Goal: Task Accomplishment & Management: Manage account settings

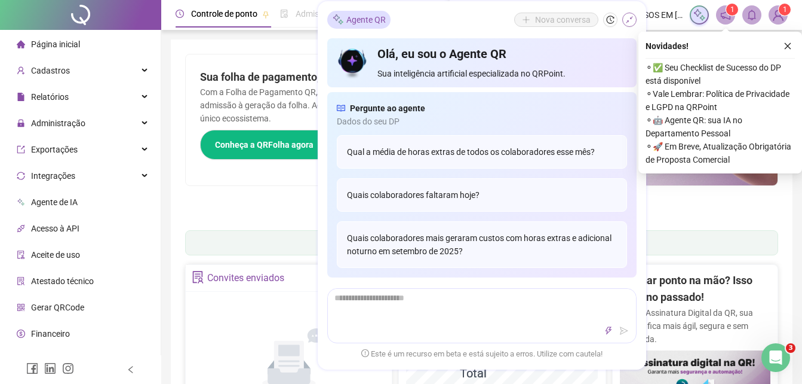
click at [631, 20] on icon "shrink" at bounding box center [630, 20] width 8 height 8
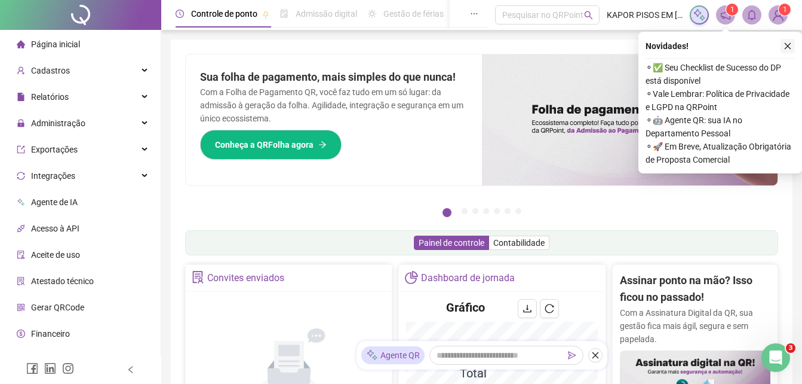
click at [781, 45] on button "button" at bounding box center [788, 46] width 14 height 14
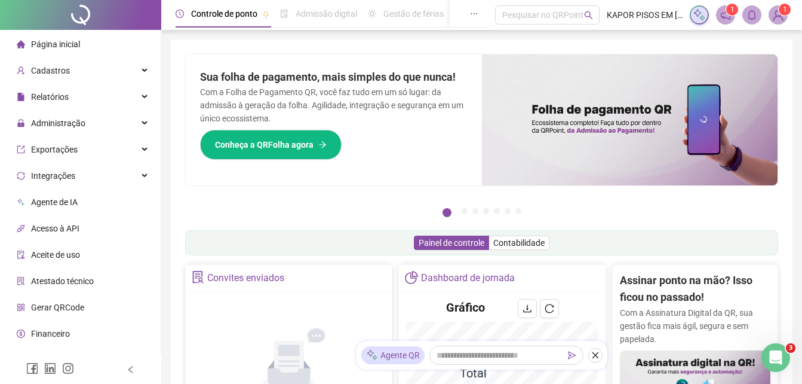
click at [786, 16] on img at bounding box center [779, 15] width 18 height 18
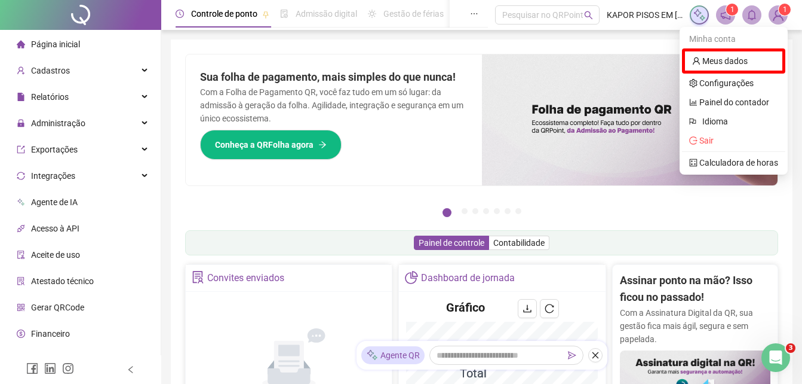
click at [453, 44] on div "Pague o QRPoint com Cartão de Crédito Sua assinatura: mais segurança, prática e…" at bounding box center [482, 382] width 622 height 687
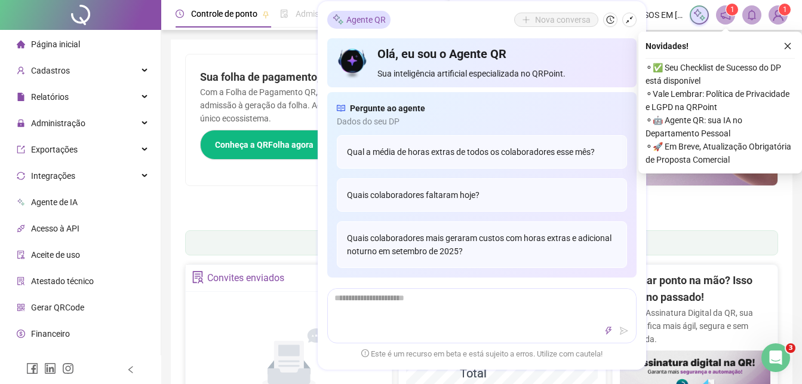
drag, startPoint x: 786, startPoint y: 42, endPoint x: 779, endPoint y: 44, distance: 7.6
click at [786, 42] on icon "close" at bounding box center [788, 46] width 8 height 8
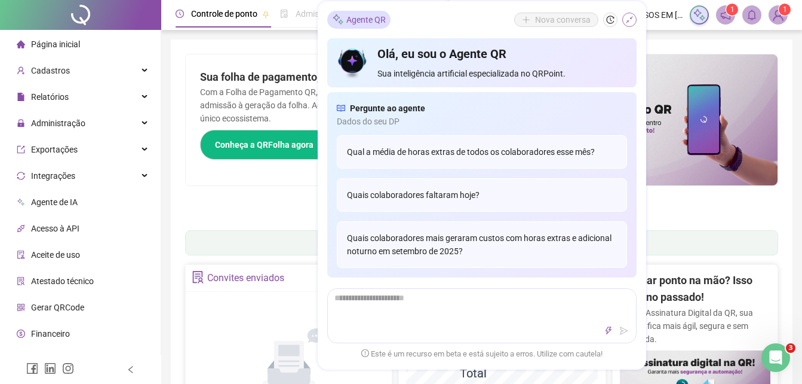
click at [632, 25] on button "button" at bounding box center [630, 20] width 14 height 14
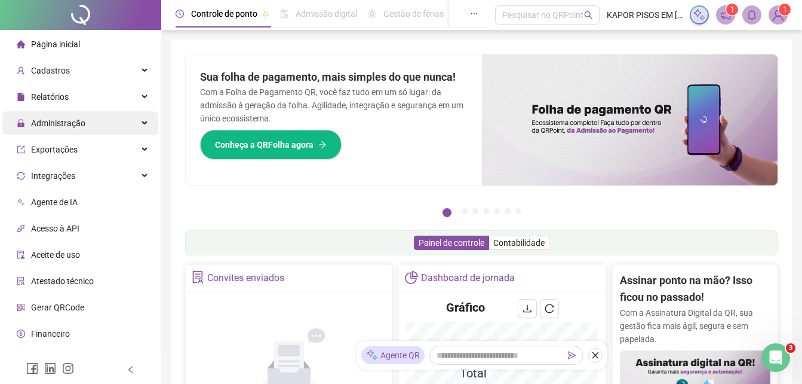
click at [74, 120] on span "Administração" at bounding box center [58, 123] width 54 height 10
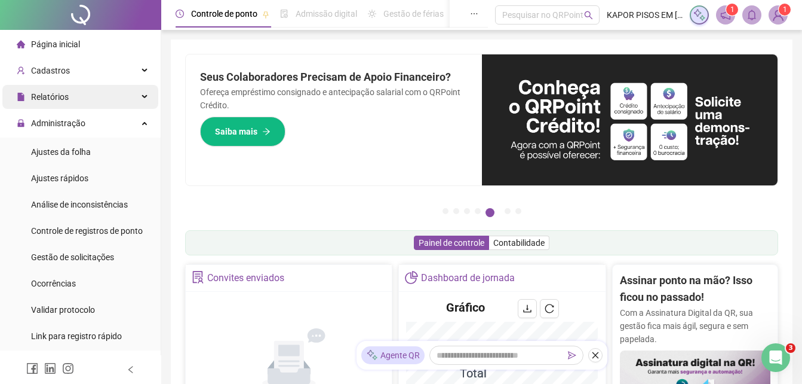
click at [30, 95] on span "Relatórios" at bounding box center [43, 97] width 52 height 10
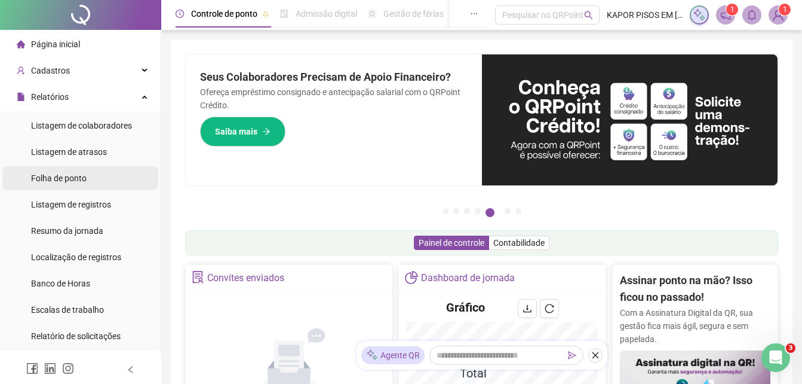
click at [68, 182] on span "Folha de ponto" at bounding box center [59, 178] width 56 height 10
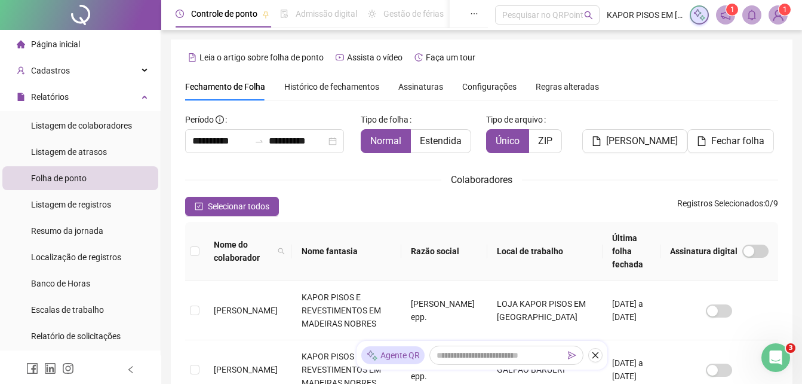
scroll to position [53, 0]
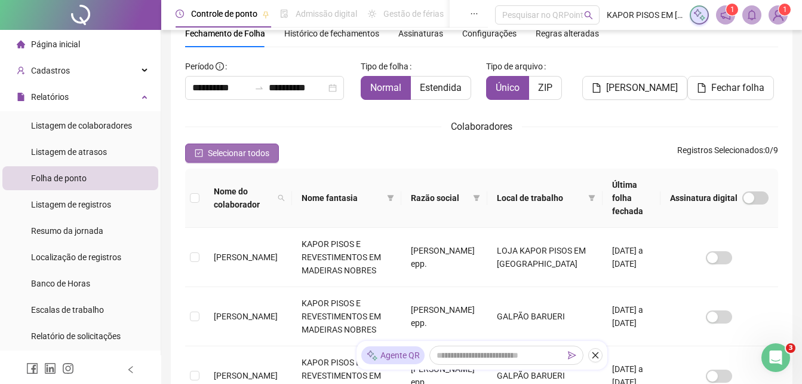
click at [216, 148] on span "Selecionar todos" at bounding box center [239, 152] width 62 height 13
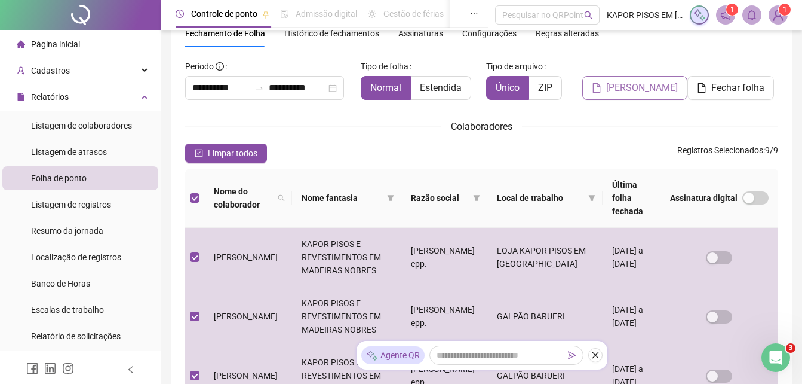
click at [621, 93] on span "[PERSON_NAME]" at bounding box center [642, 88] width 72 height 14
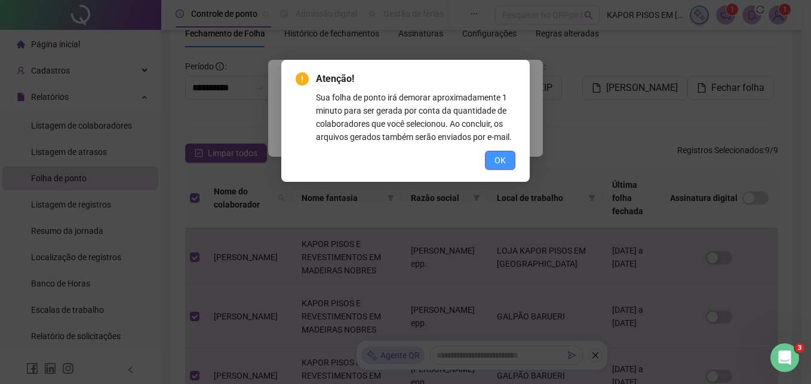
click at [496, 151] on button "OK" at bounding box center [500, 160] width 30 height 19
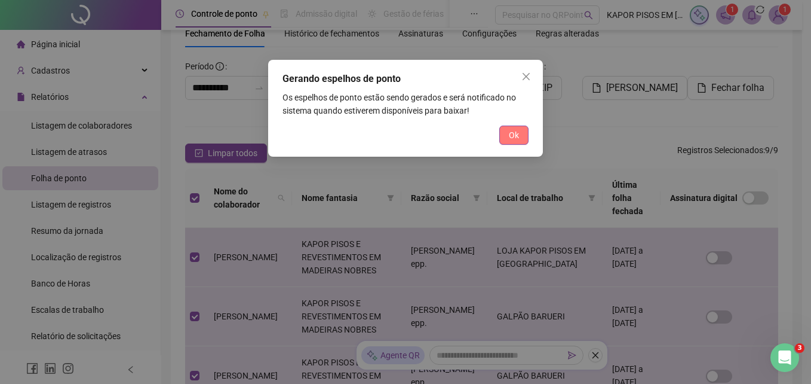
click at [509, 136] on span "Ok" at bounding box center [514, 134] width 10 height 13
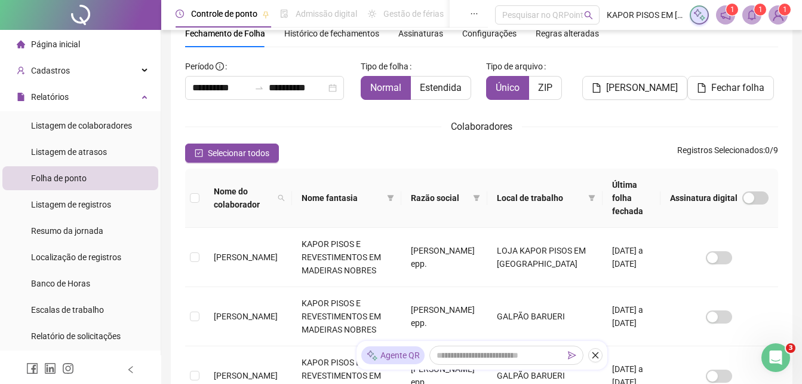
click at [757, 7] on sup "1" at bounding box center [761, 10] width 12 height 12
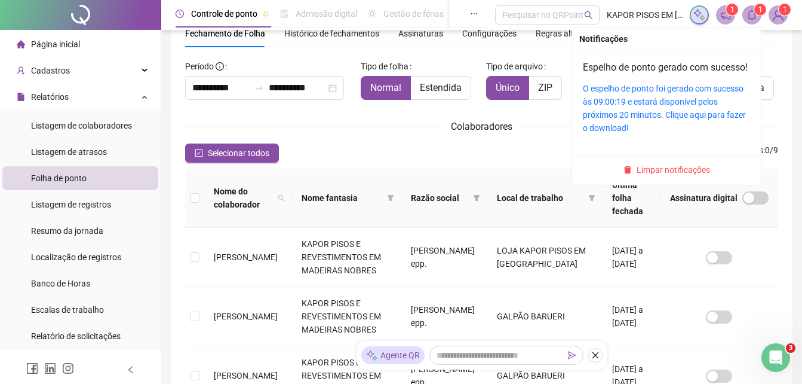
click at [618, 121] on div "O espelho de ponto foi gerado com sucesso às 09:00:19 e estará disponível pelos…" at bounding box center [666, 108] width 167 height 53
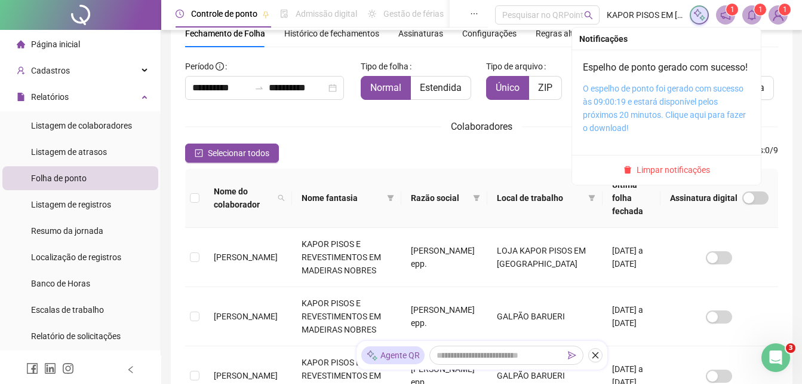
click at [596, 110] on link "O espelho de ponto foi gerado com sucesso às 09:00:19 e estará disponível pelos…" at bounding box center [664, 108] width 163 height 49
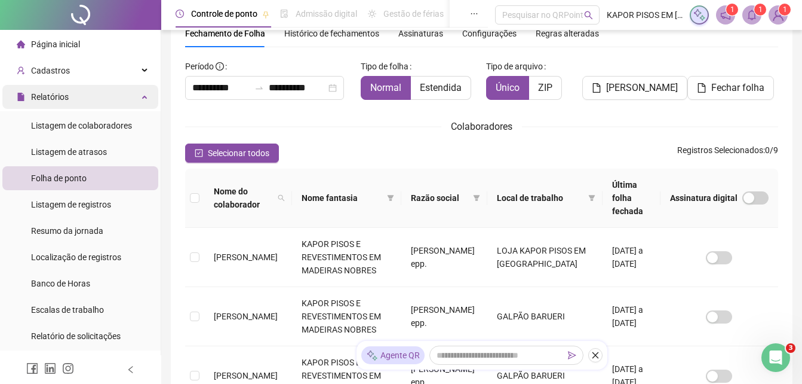
click at [137, 93] on div "Relatórios" at bounding box center [80, 97] width 156 height 24
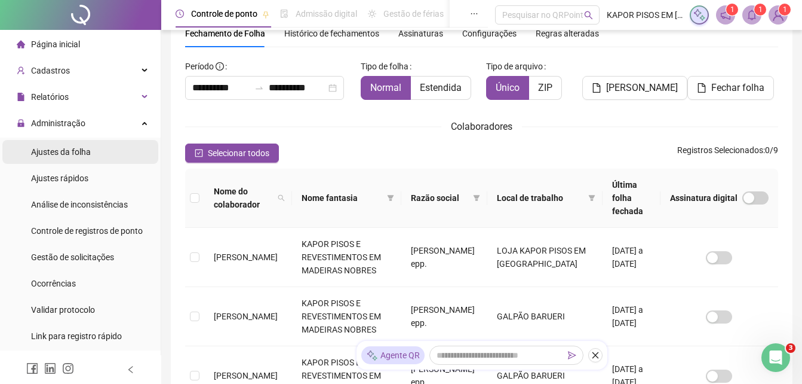
click at [89, 155] on span "Ajustes da folha" at bounding box center [61, 152] width 60 height 10
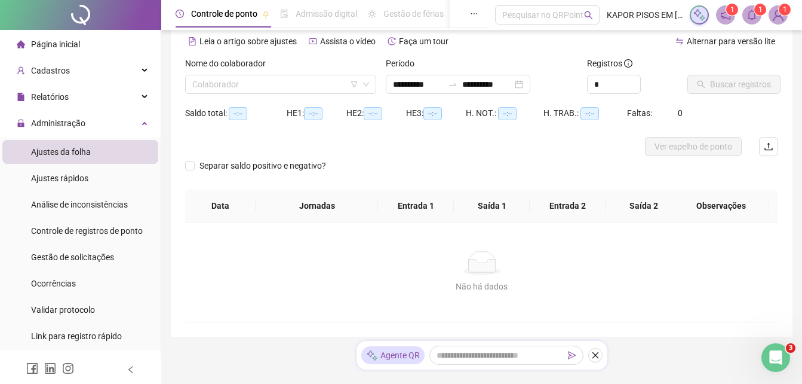
type input "**********"
click at [311, 83] on input "search" at bounding box center [275, 84] width 166 height 18
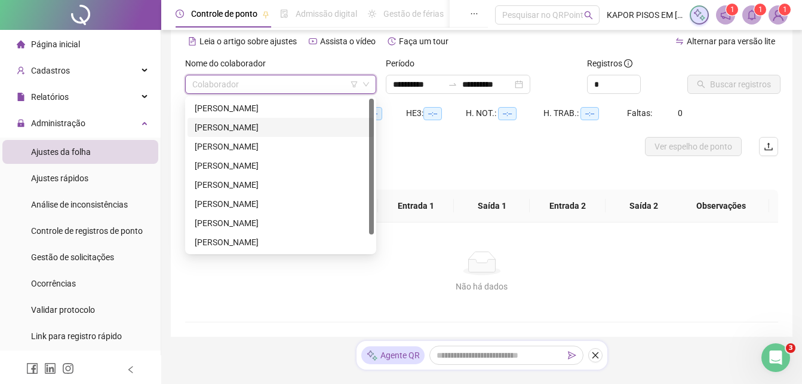
click at [275, 125] on div "[PERSON_NAME]" at bounding box center [281, 127] width 172 height 13
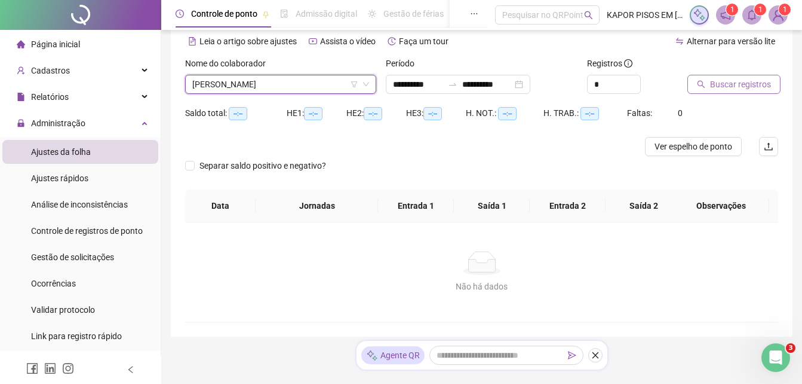
click at [727, 82] on span "Buscar registros" at bounding box center [740, 84] width 61 height 13
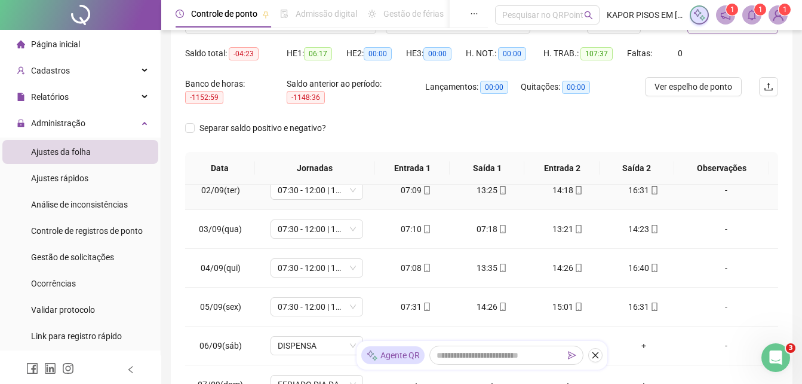
scroll to position [60, 0]
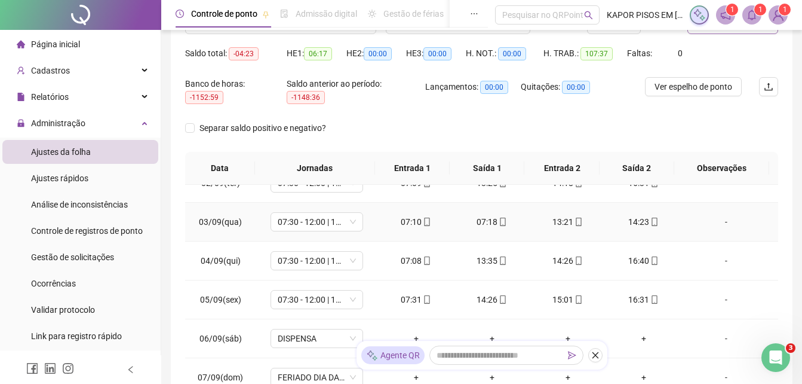
click at [486, 222] on div "07:18" at bounding box center [492, 221] width 57 height 13
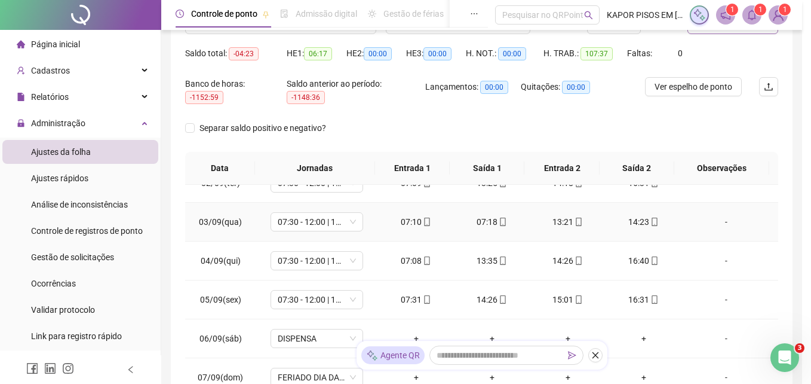
type input "**********"
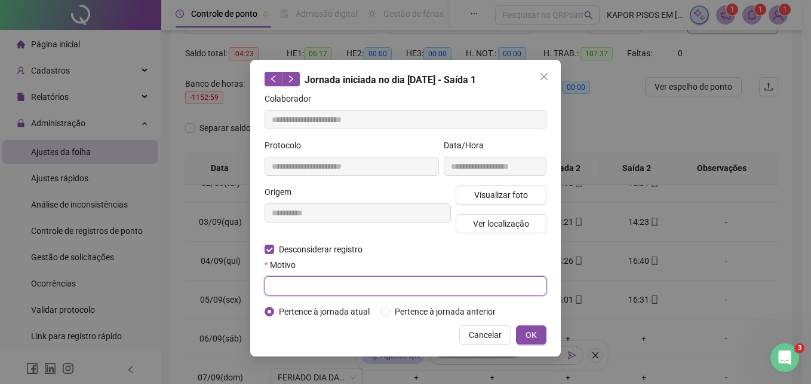
click at [342, 293] on input "text" at bounding box center [406, 285] width 282 height 19
type input "*"
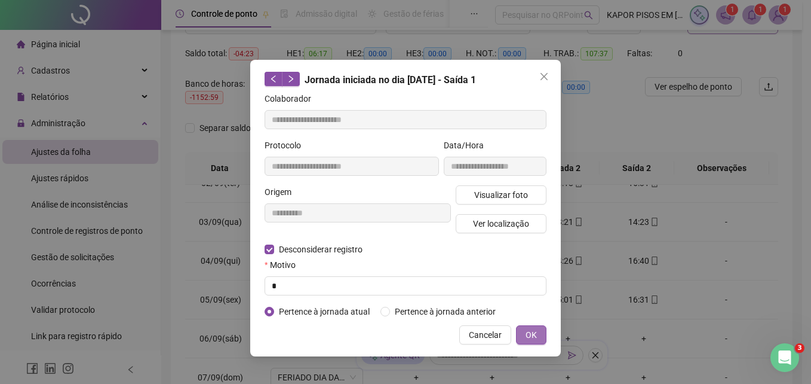
click at [531, 333] on span "OK" at bounding box center [531, 334] width 11 height 13
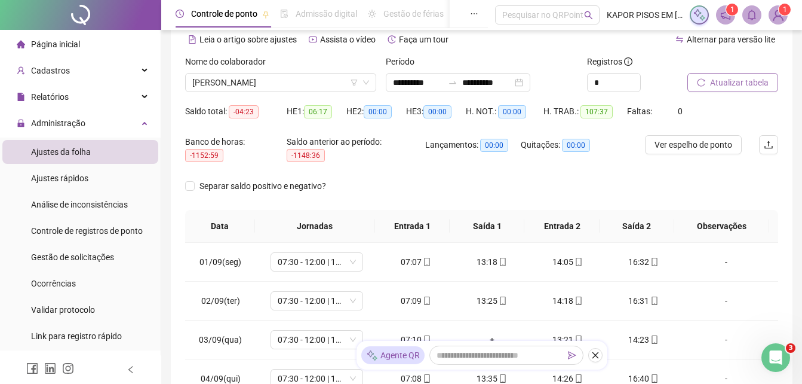
scroll to position [0, 0]
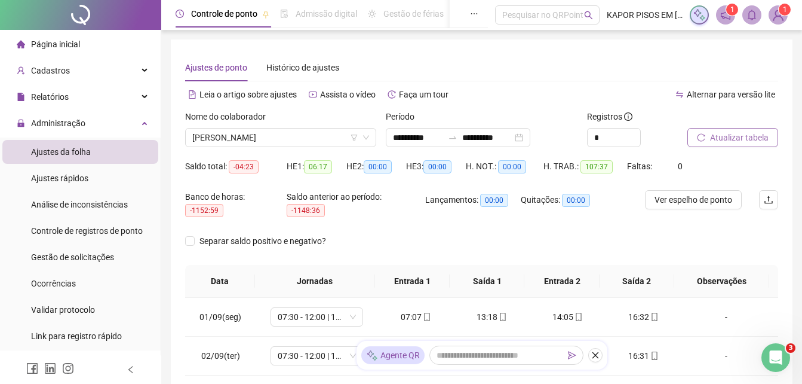
click at [738, 138] on span "Atualizar tabela" at bounding box center [739, 137] width 59 height 13
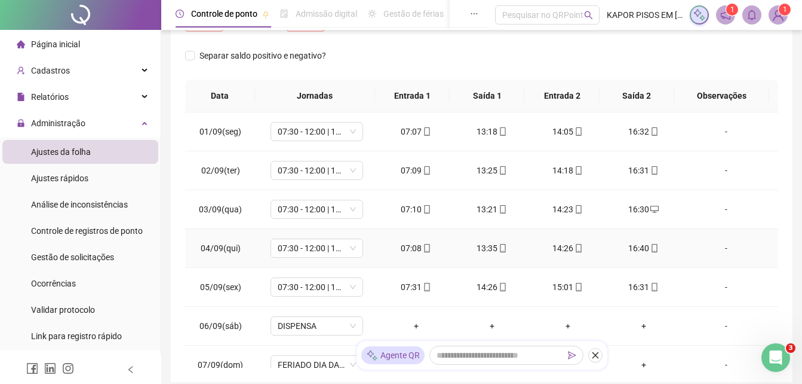
scroll to position [143, 0]
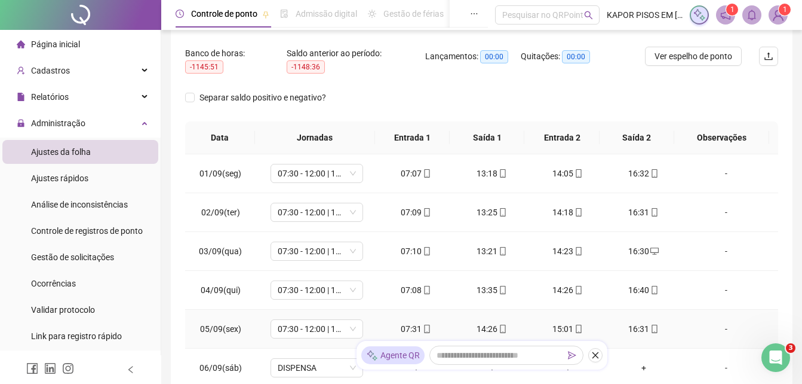
click at [557, 323] on div "15:01" at bounding box center [568, 328] width 57 height 13
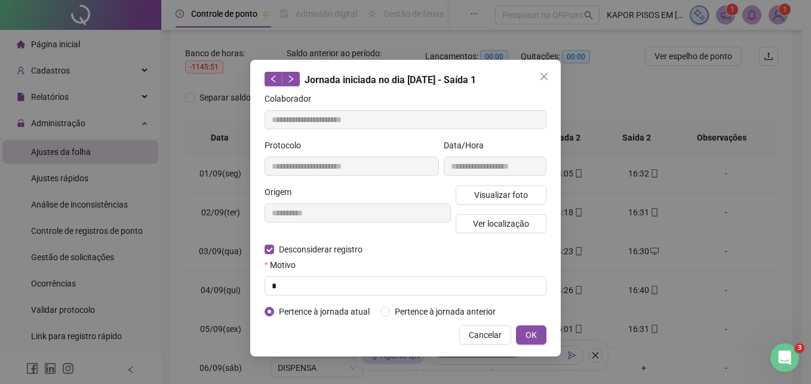
type input "**********"
click at [525, 333] on button "OK" at bounding box center [531, 334] width 30 height 19
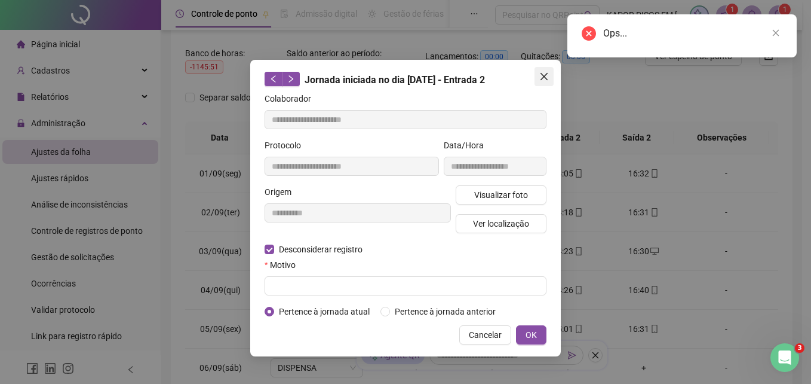
click at [548, 73] on icon "close" at bounding box center [545, 77] width 10 height 10
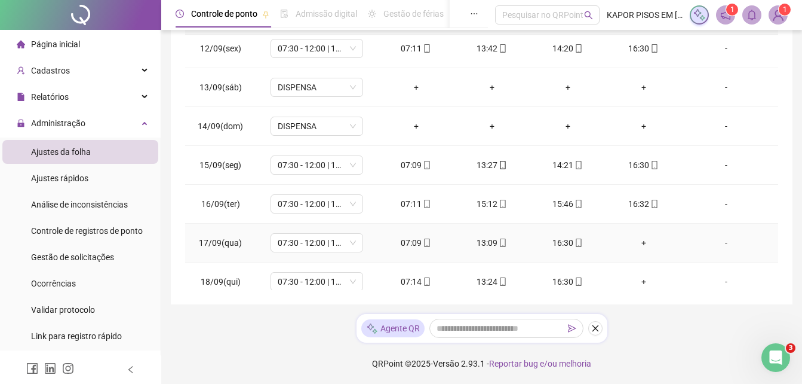
scroll to position [444, 0]
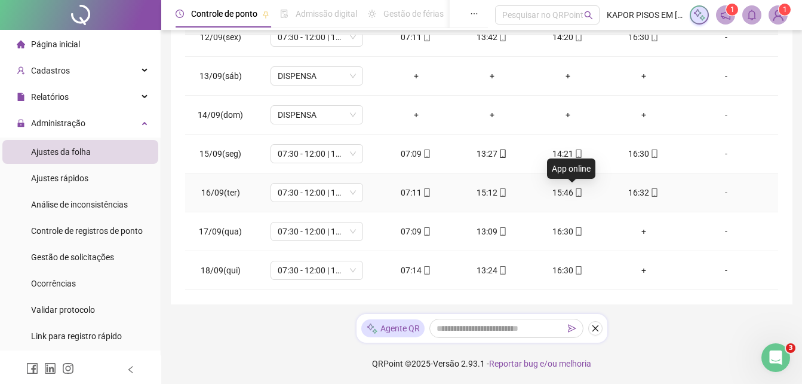
click at [575, 192] on icon "mobile" at bounding box center [579, 192] width 8 height 8
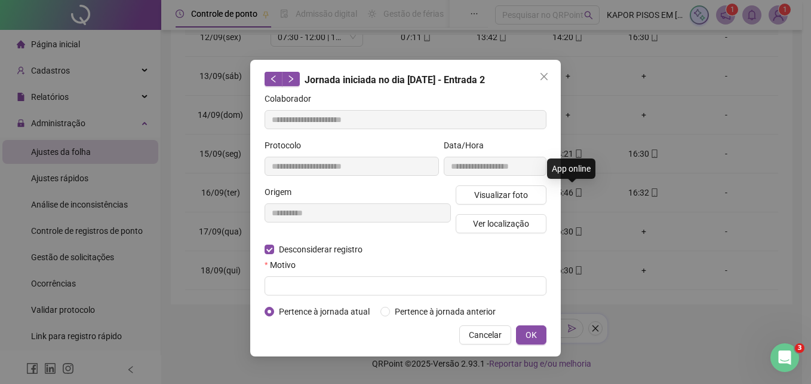
type input "**********"
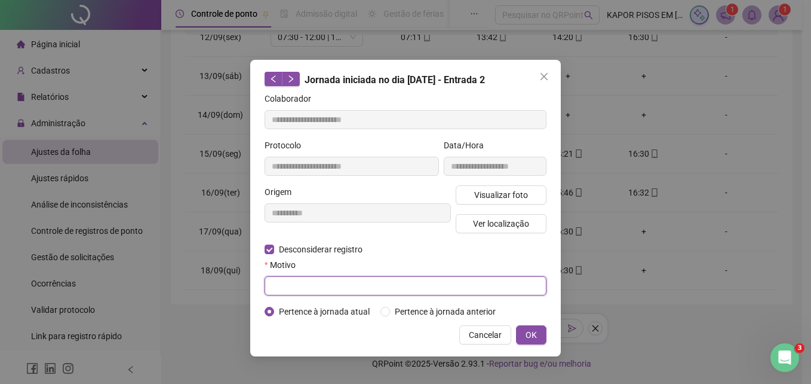
click at [345, 286] on input "text" at bounding box center [406, 285] width 282 height 19
type input "*"
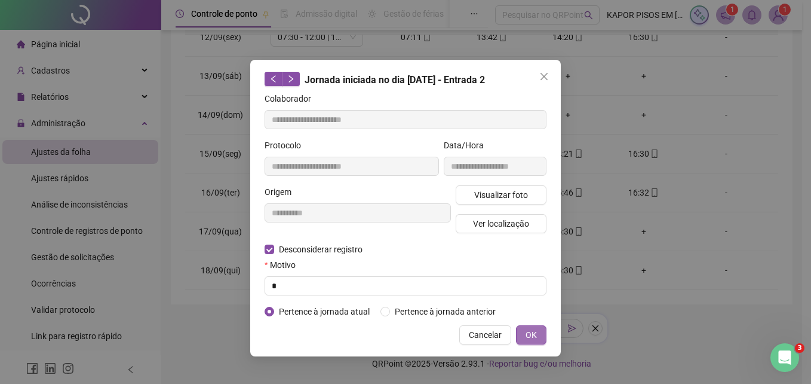
click at [527, 338] on span "OK" at bounding box center [531, 334] width 11 height 13
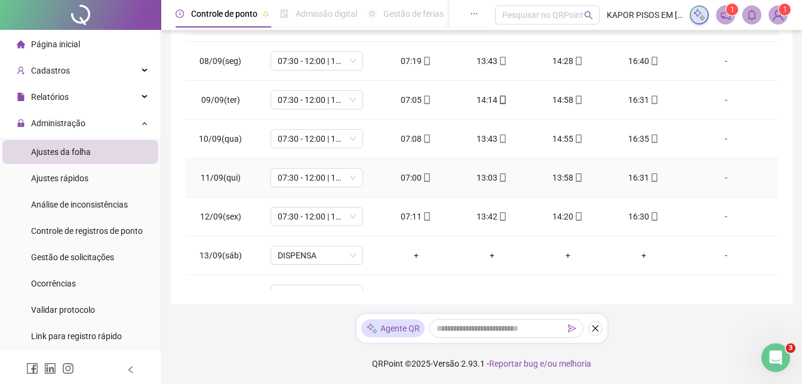
scroll to position [205, 0]
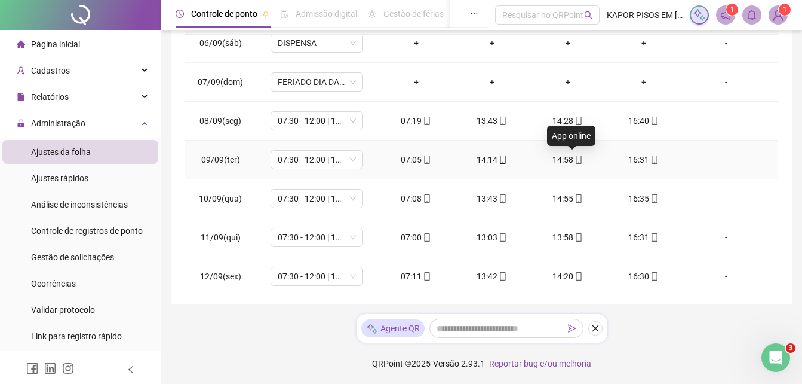
click at [566, 157] on div "14:58" at bounding box center [568, 159] width 57 height 13
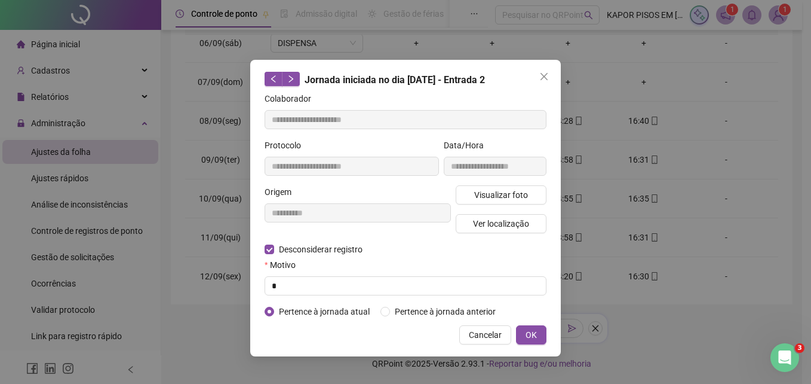
type input "**********"
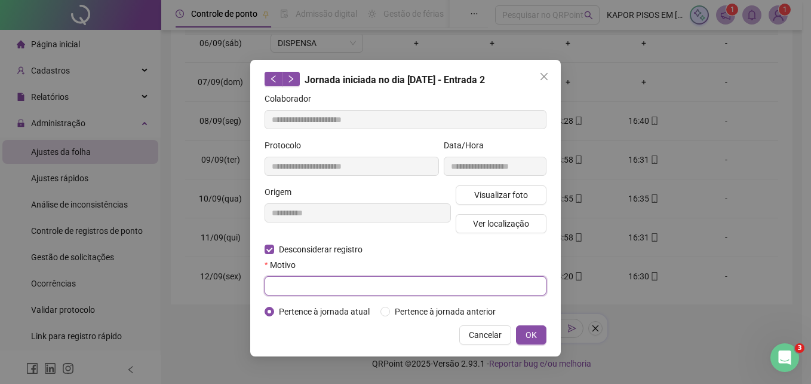
click at [346, 283] on input "text" at bounding box center [406, 285] width 282 height 19
type input "*"
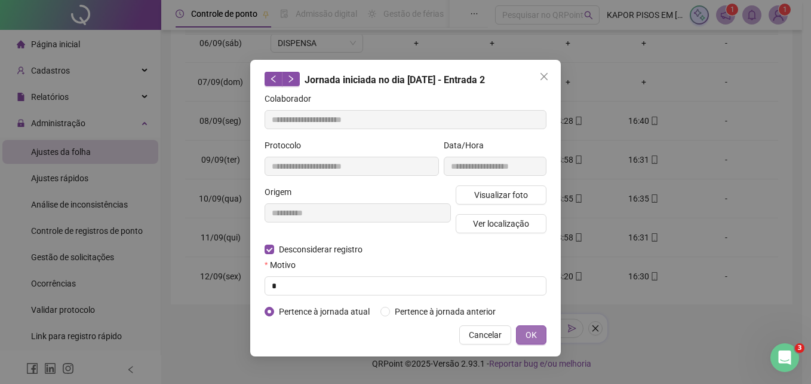
click at [528, 336] on span "OK" at bounding box center [531, 334] width 11 height 13
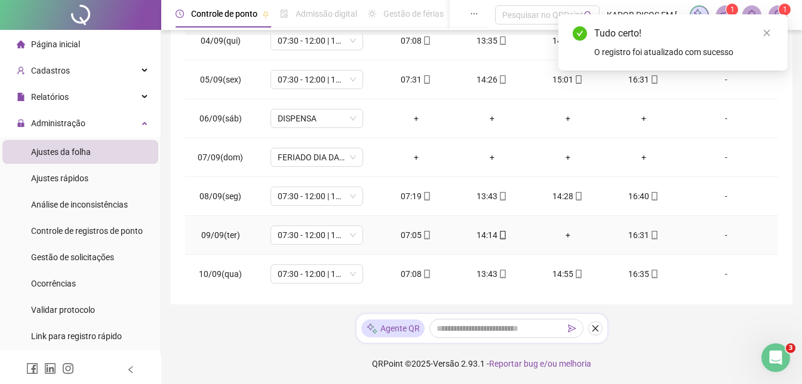
scroll to position [26, 0]
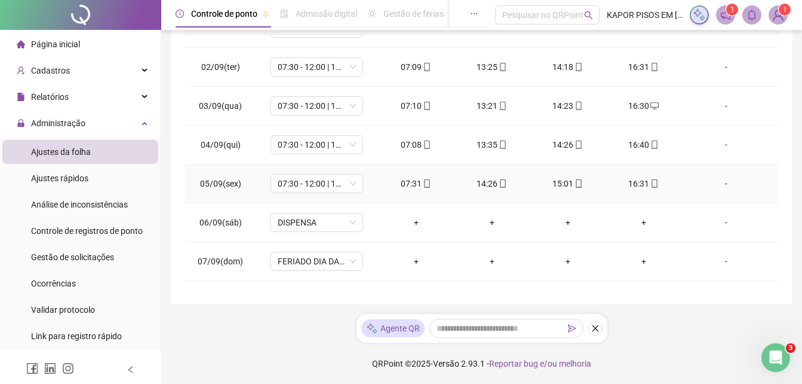
click at [566, 185] on div "15:01" at bounding box center [568, 183] width 57 height 13
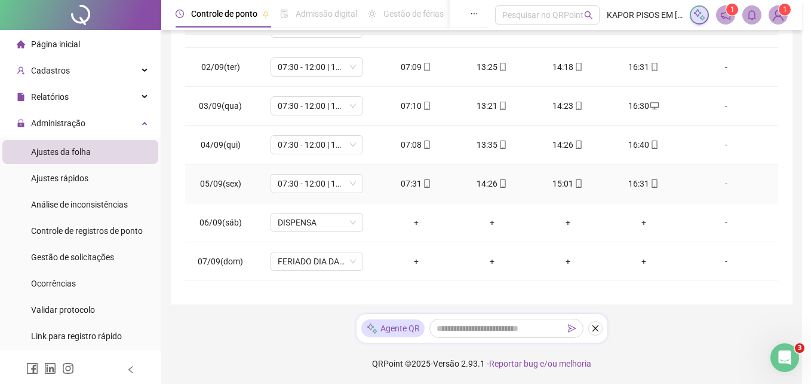
type input "**********"
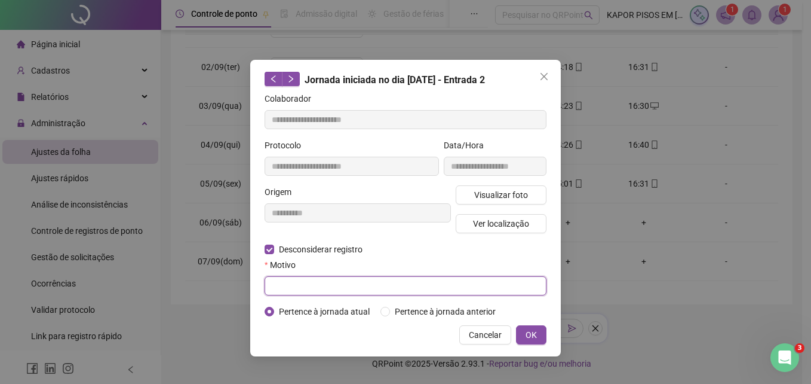
click at [488, 290] on input "text" at bounding box center [406, 285] width 282 height 19
type input "*"
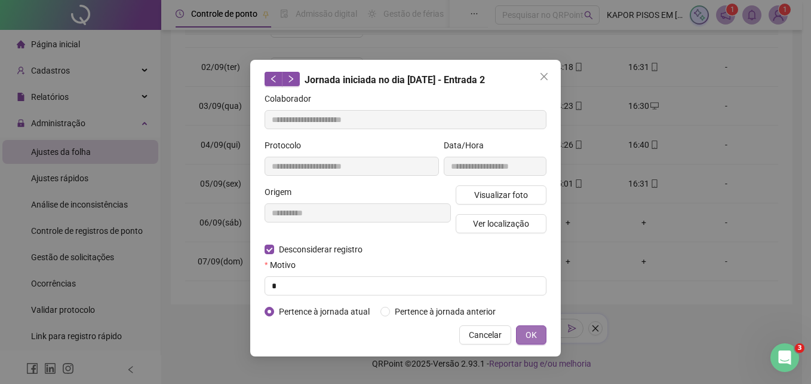
click at [528, 328] on span "OK" at bounding box center [531, 334] width 11 height 13
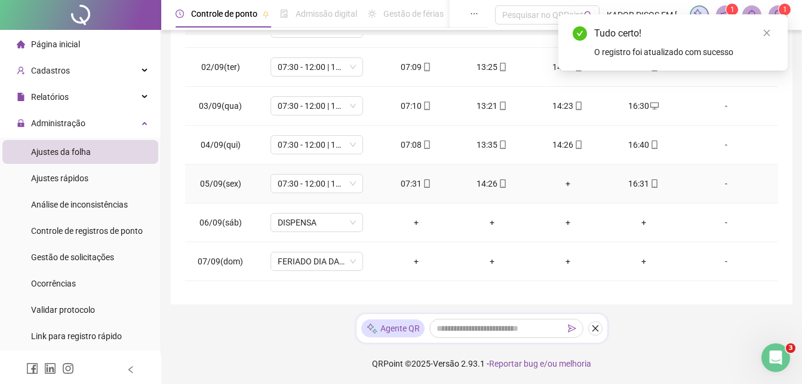
click at [564, 188] on div "+" at bounding box center [568, 183] width 57 height 13
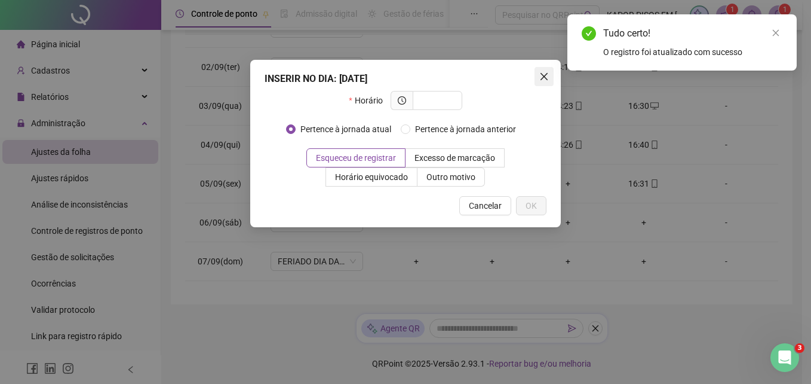
click at [543, 78] on icon "close" at bounding box center [544, 76] width 7 height 7
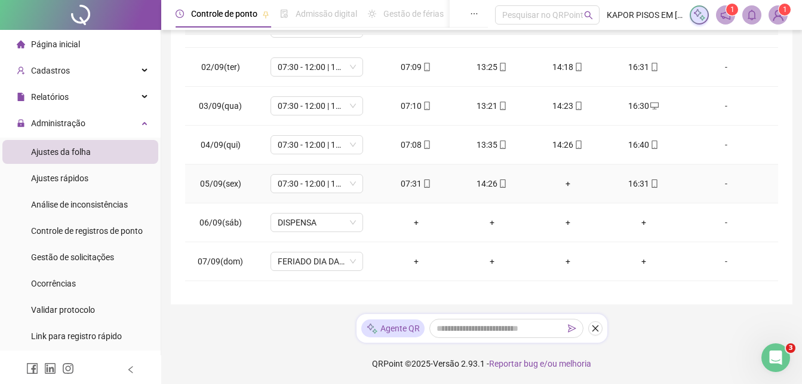
click at [567, 186] on div "+" at bounding box center [568, 183] width 57 height 13
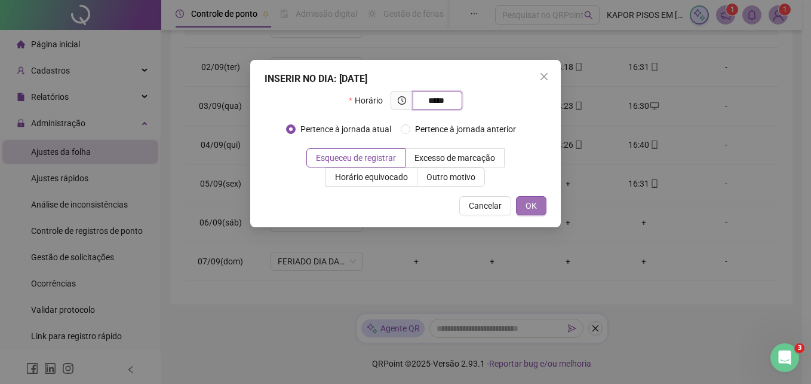
type input "*****"
click at [534, 202] on span "OK" at bounding box center [531, 205] width 11 height 13
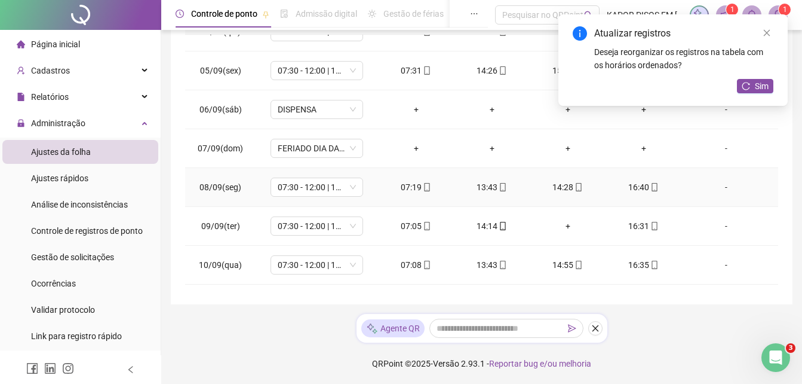
scroll to position [145, 0]
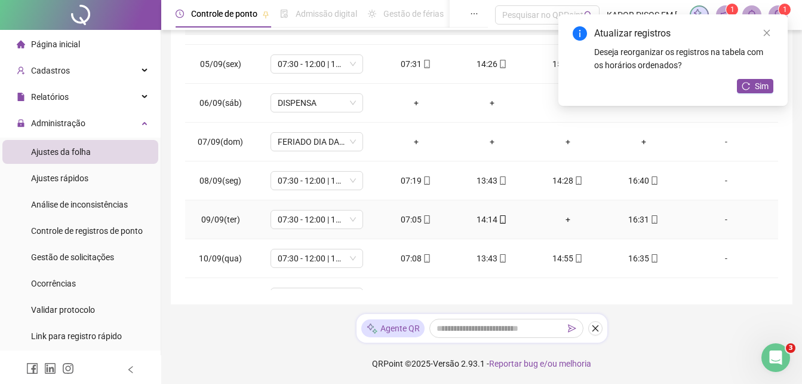
click at [577, 211] on td "+" at bounding box center [568, 219] width 76 height 39
click at [568, 216] on div "+" at bounding box center [568, 219] width 57 height 13
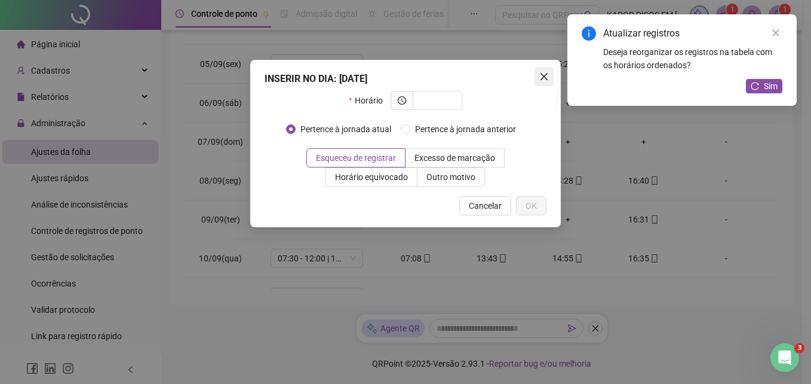
click at [539, 85] on button "Close" at bounding box center [544, 76] width 19 height 19
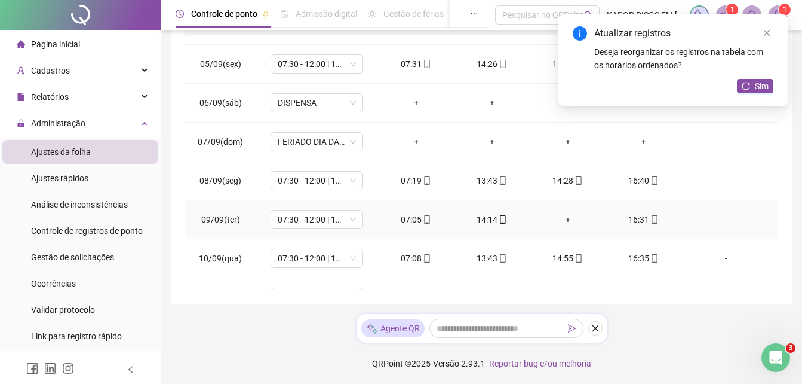
click at [563, 220] on div "+" at bounding box center [568, 219] width 57 height 13
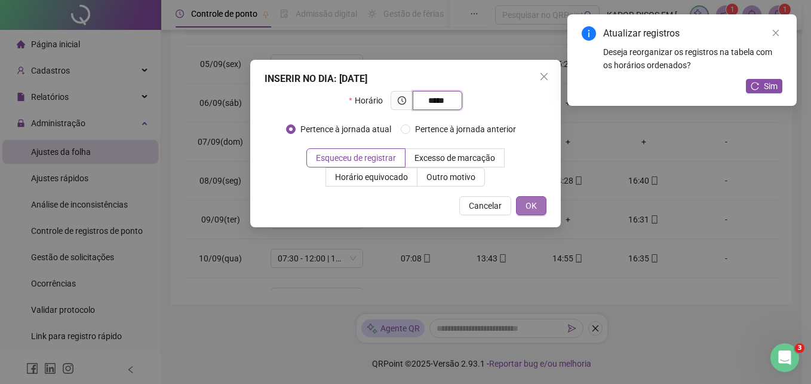
type input "*****"
click at [534, 205] on span "OK" at bounding box center [531, 205] width 11 height 13
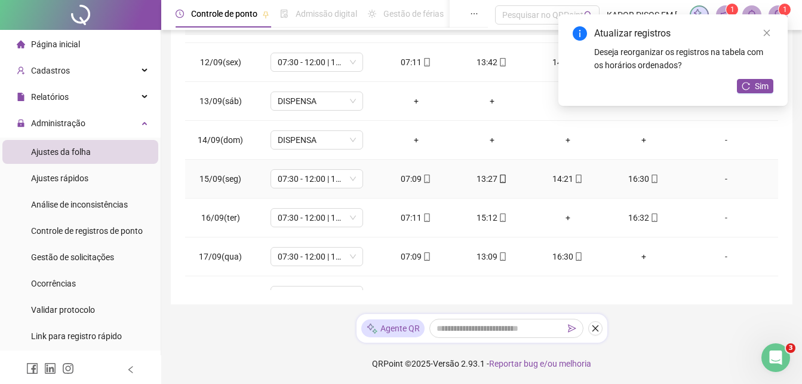
scroll to position [444, 0]
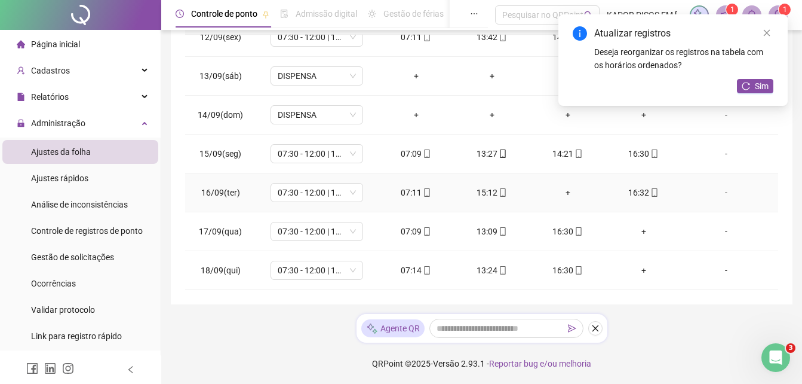
click at [559, 193] on div "+" at bounding box center [568, 192] width 57 height 13
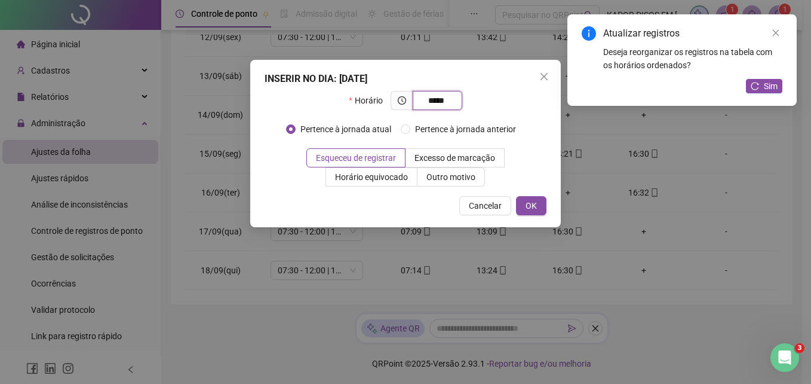
type input "*****"
click at [483, 202] on span "Cancelar" at bounding box center [485, 205] width 33 height 13
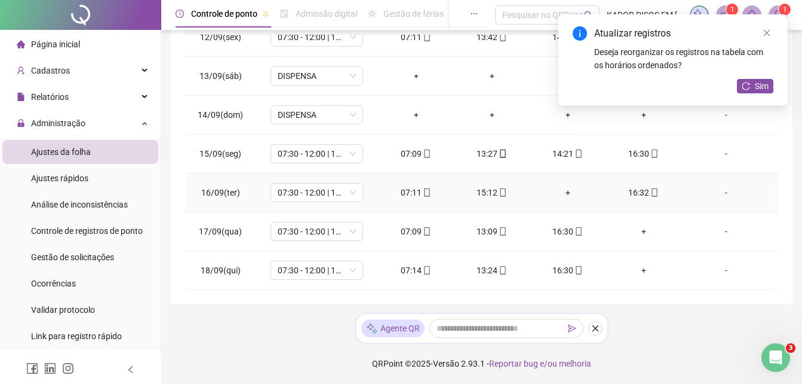
click at [565, 188] on div "+" at bounding box center [568, 192] width 57 height 13
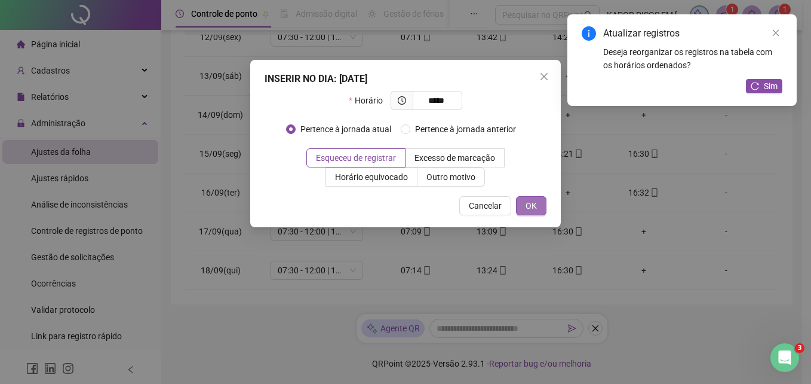
type input "*****"
click at [525, 209] on button "OK" at bounding box center [531, 205] width 30 height 19
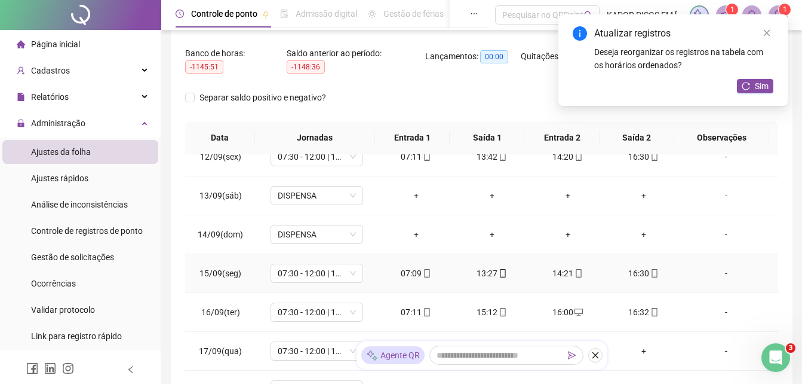
scroll to position [263, 0]
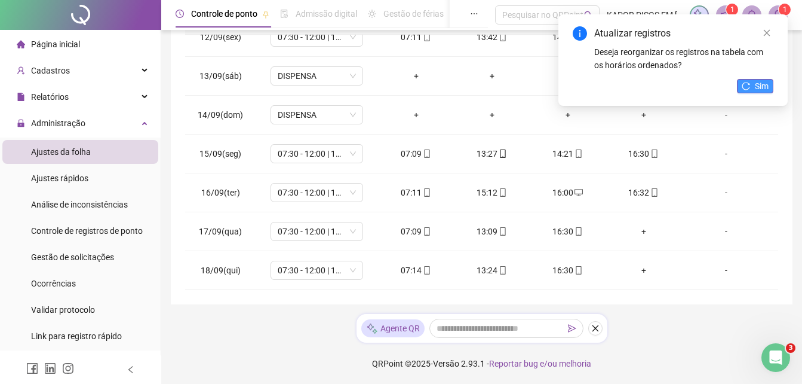
click at [751, 86] on button "Sim" at bounding box center [755, 86] width 36 height 14
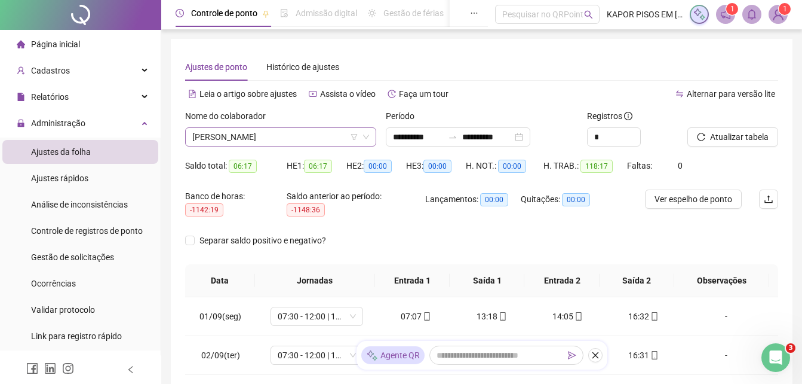
scroll to position [0, 0]
click at [319, 139] on span "[PERSON_NAME]" at bounding box center [280, 137] width 177 height 18
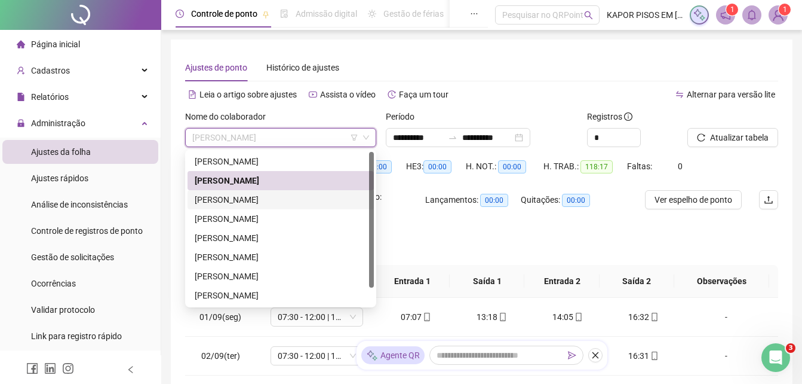
click at [220, 195] on div "[PERSON_NAME]" at bounding box center [281, 199] width 172 height 13
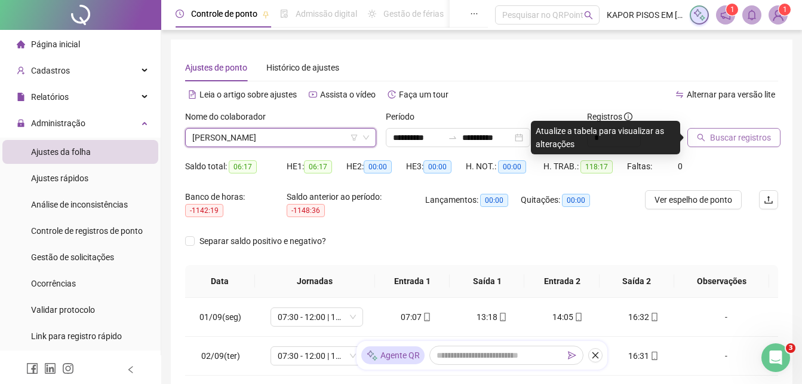
click at [715, 135] on span "Buscar registros" at bounding box center [740, 137] width 61 height 13
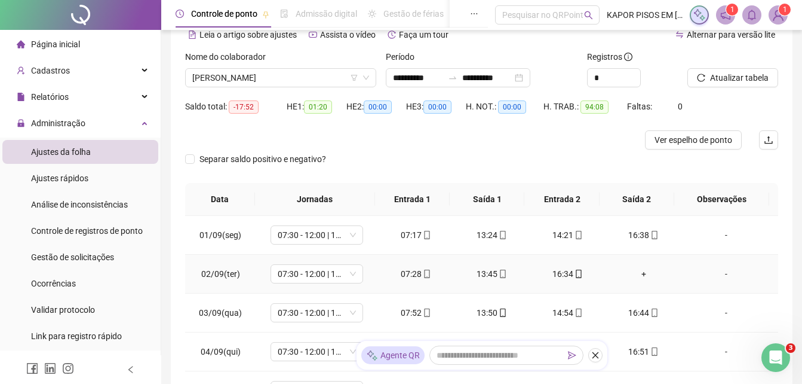
click at [548, 266] on td "16:34" at bounding box center [568, 274] width 76 height 39
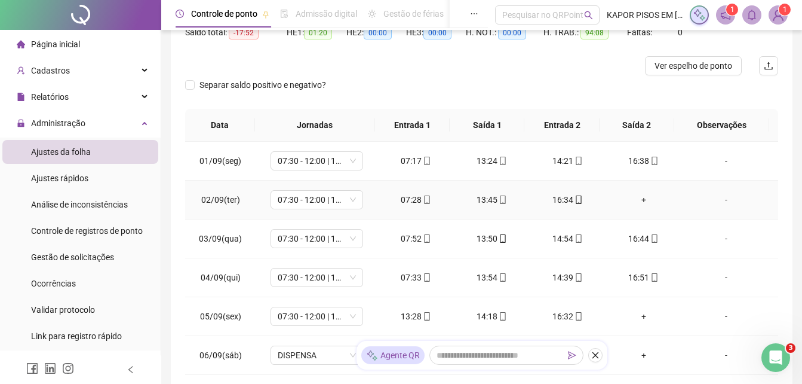
scroll to position [179, 0]
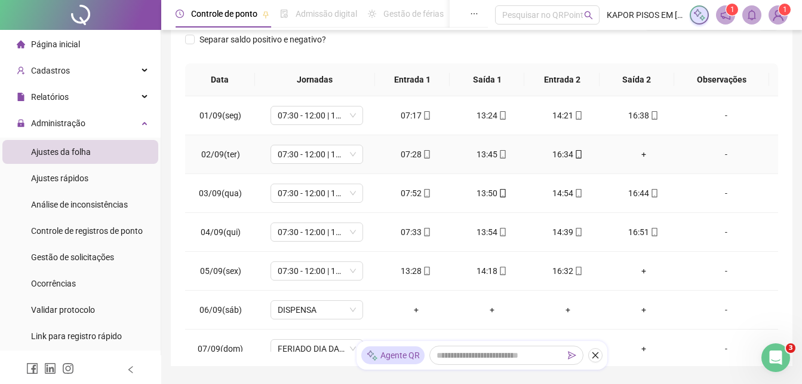
click at [578, 155] on div "16:34" at bounding box center [568, 154] width 57 height 13
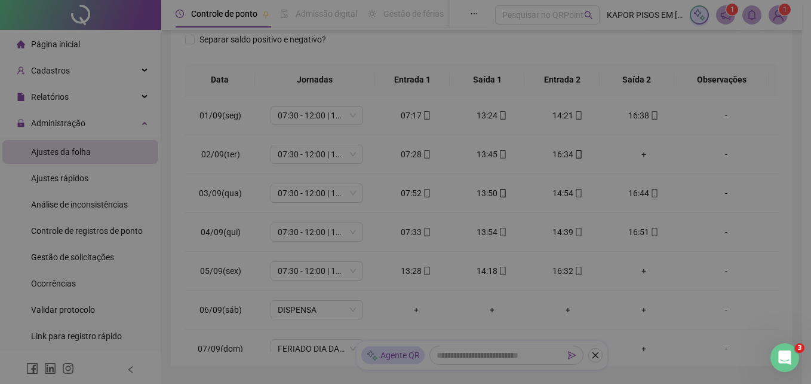
type input "**********"
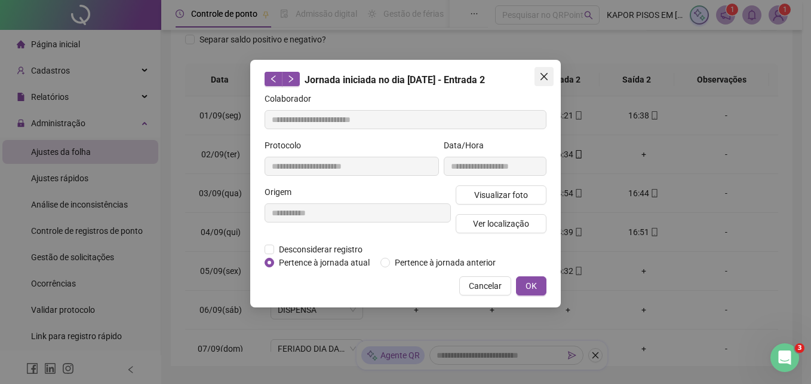
click at [542, 75] on icon "close" at bounding box center [544, 76] width 7 height 7
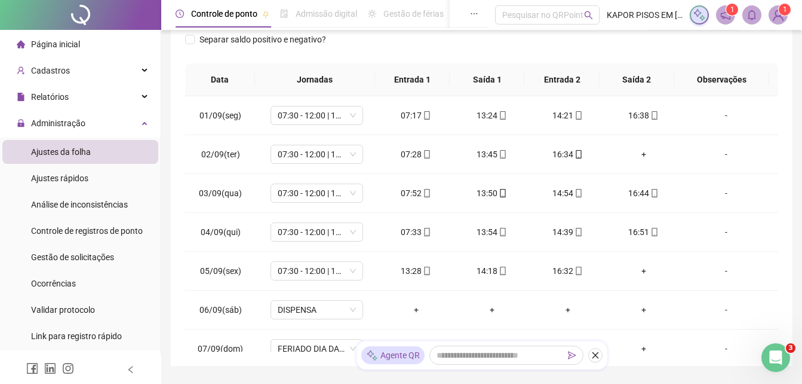
click at [653, 84] on th "Saída 2" at bounding box center [637, 79] width 75 height 33
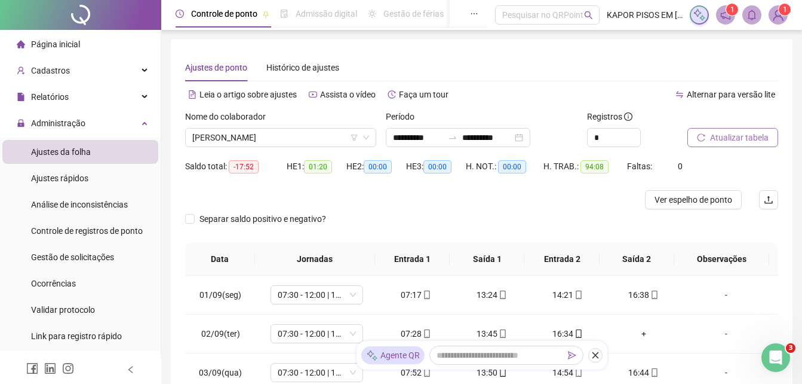
click at [717, 137] on span "Atualizar tabela" at bounding box center [739, 137] width 59 height 13
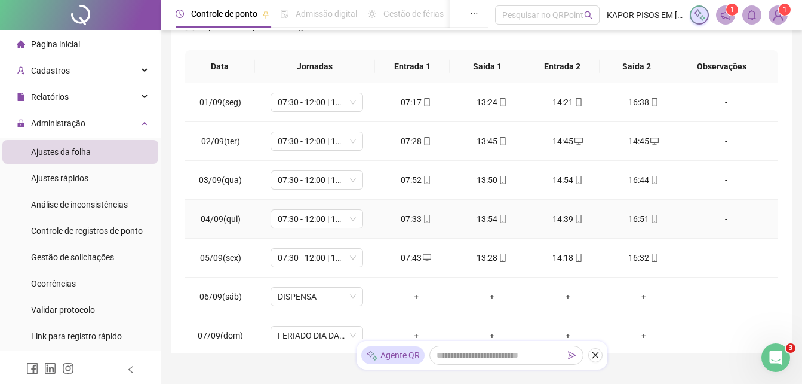
scroll to position [119, 0]
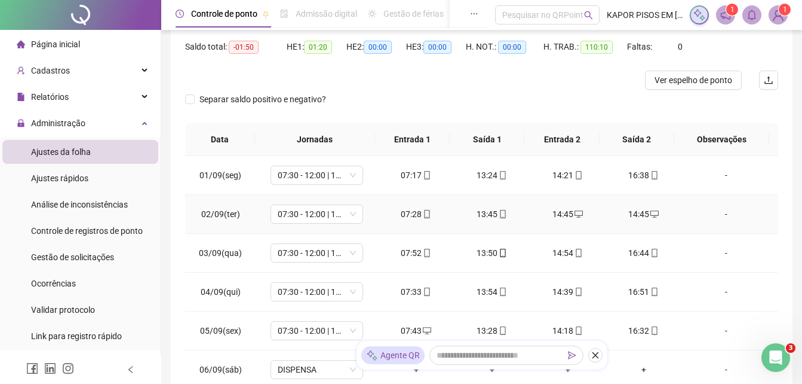
click at [630, 215] on div "14:45" at bounding box center [643, 213] width 57 height 13
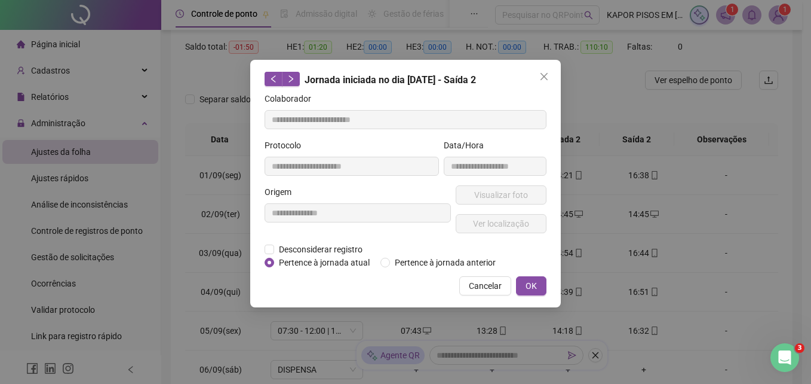
type input "**********"
click at [547, 75] on icon "close" at bounding box center [545, 77] width 10 height 10
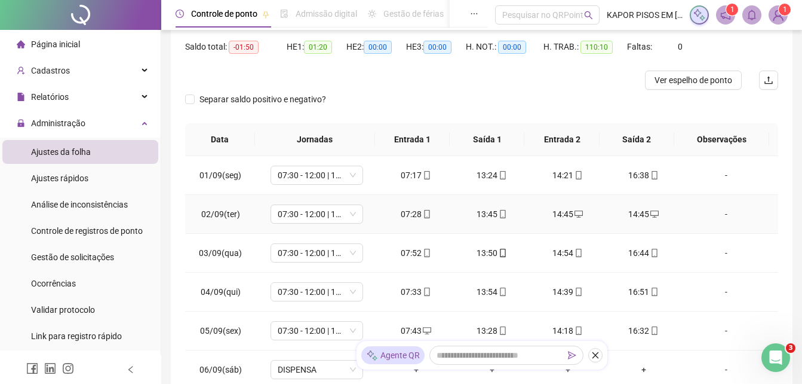
click at [556, 214] on div "14:45" at bounding box center [568, 213] width 57 height 13
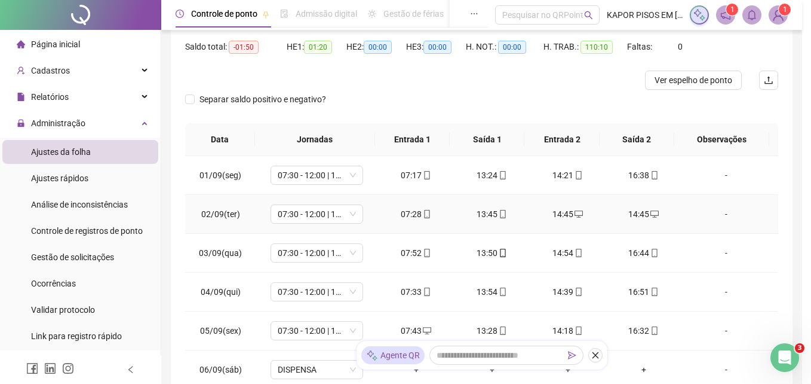
type input "**********"
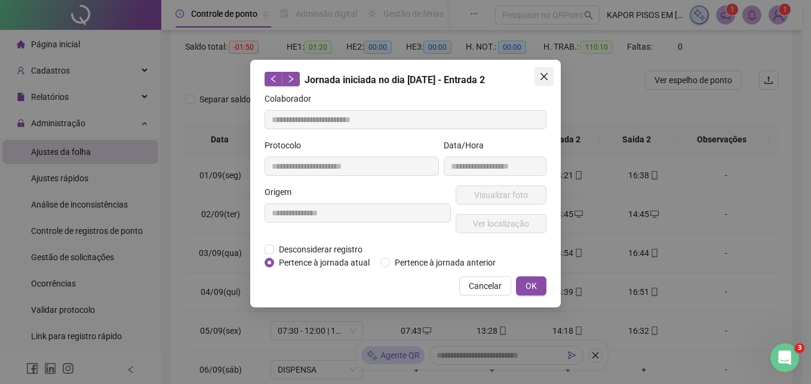
click at [543, 75] on icon "close" at bounding box center [544, 76] width 7 height 7
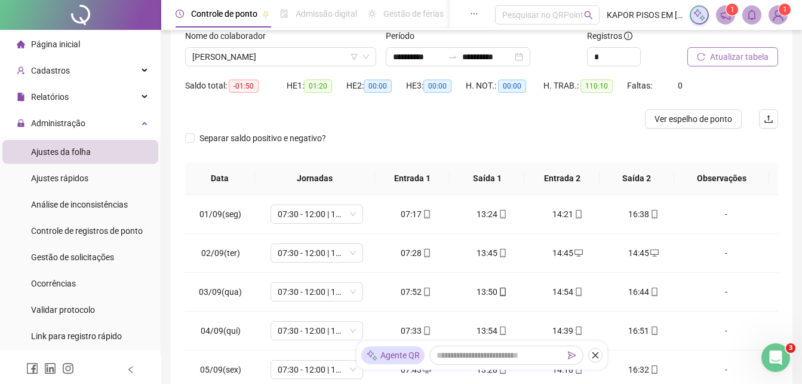
scroll to position [60, 0]
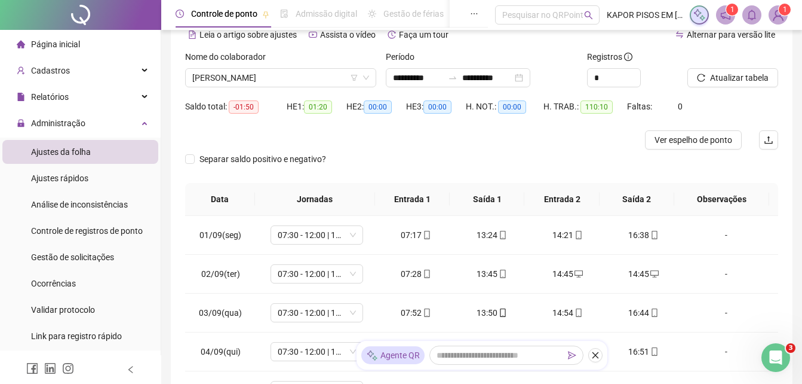
click at [722, 66] on div at bounding box center [718, 59] width 61 height 18
click at [722, 77] on span "Atualizar tabela" at bounding box center [739, 77] width 59 height 13
click at [636, 271] on div "14:45" at bounding box center [643, 273] width 57 height 13
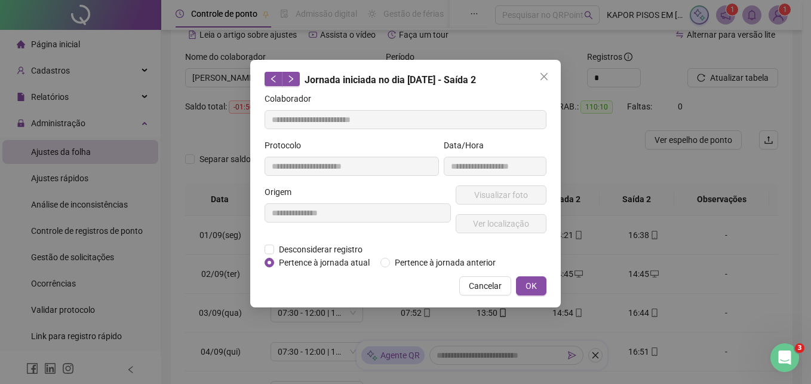
type input "**********"
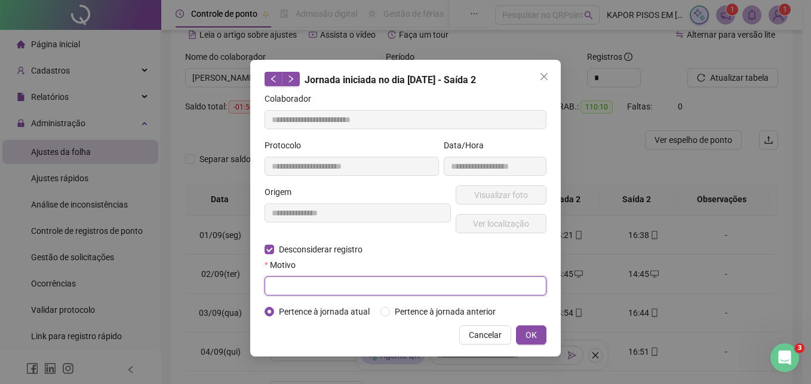
click at [349, 285] on input "text" at bounding box center [406, 285] width 282 height 19
type input "*"
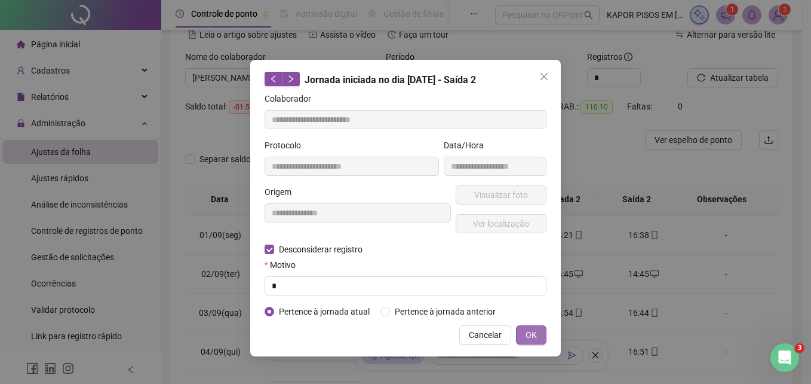
click at [533, 332] on span "OK" at bounding box center [531, 334] width 11 height 13
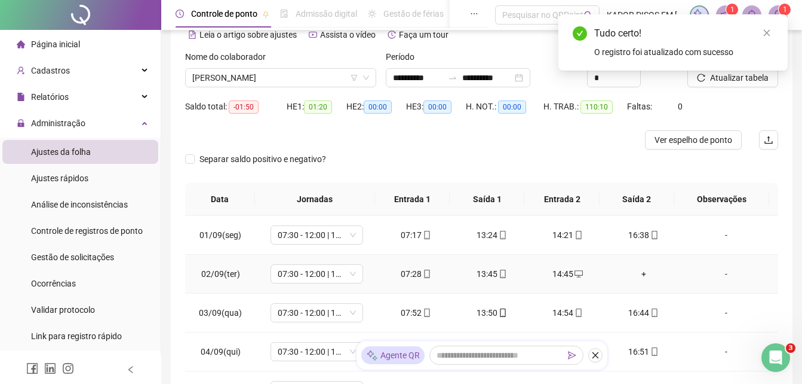
click at [635, 275] on div "+" at bounding box center [643, 273] width 57 height 13
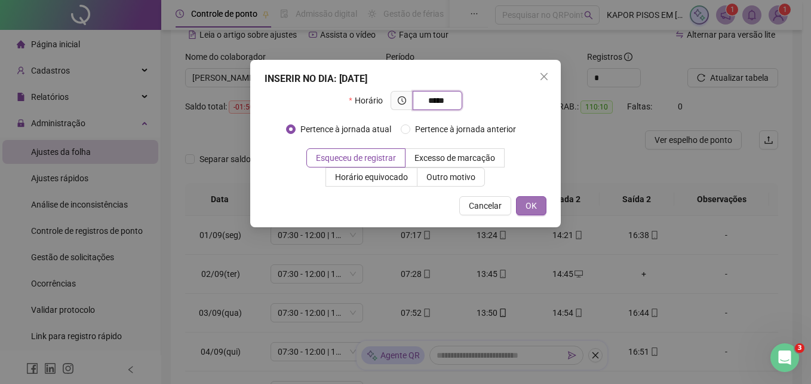
type input "*****"
click at [531, 204] on span "OK" at bounding box center [531, 205] width 11 height 13
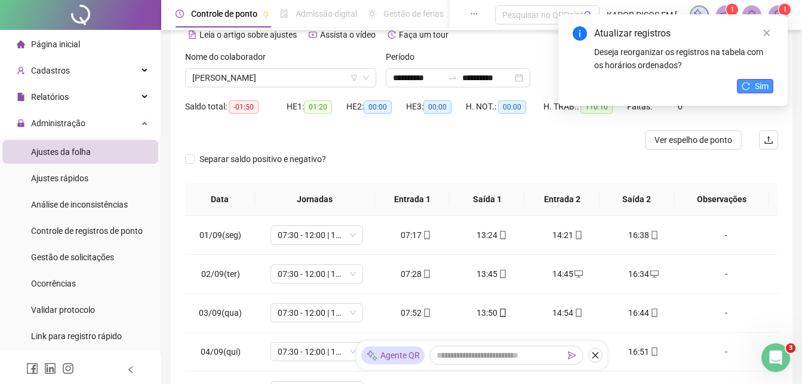
click at [748, 82] on icon "reload" at bounding box center [746, 86] width 8 height 8
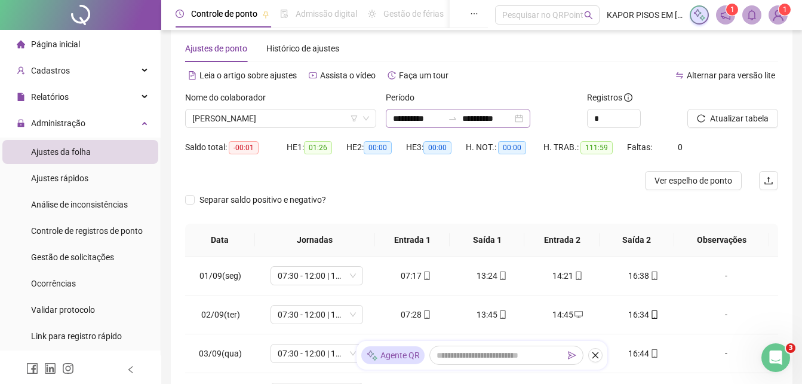
scroll to position [0, 0]
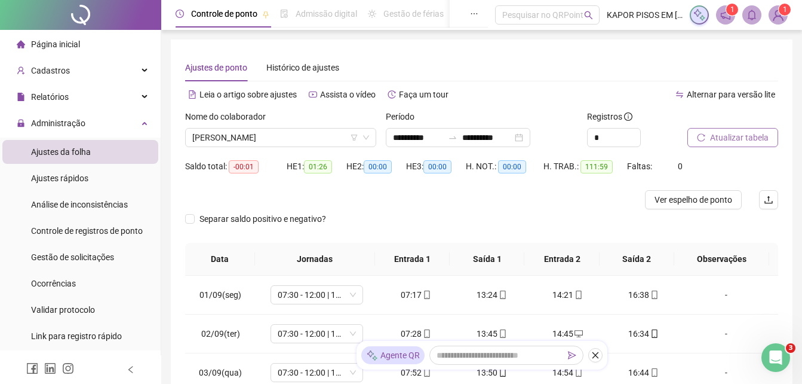
click at [749, 139] on span "Atualizar tabela" at bounding box center [739, 137] width 59 height 13
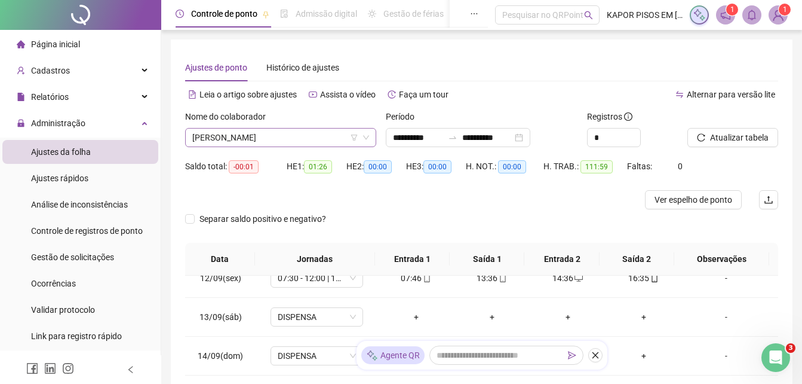
click at [316, 137] on span "[PERSON_NAME]" at bounding box center [280, 137] width 177 height 18
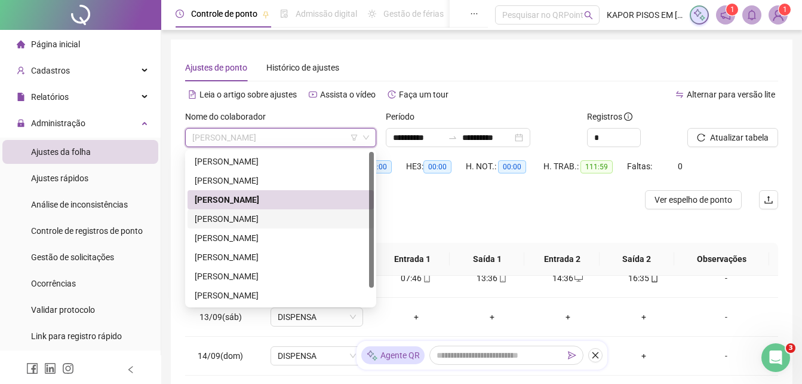
click at [234, 213] on div "[PERSON_NAME]" at bounding box center [281, 218] width 172 height 13
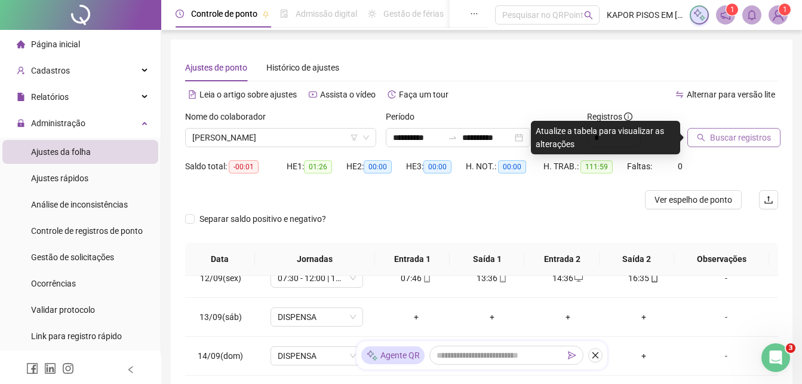
click at [715, 136] on span "Buscar registros" at bounding box center [740, 137] width 61 height 13
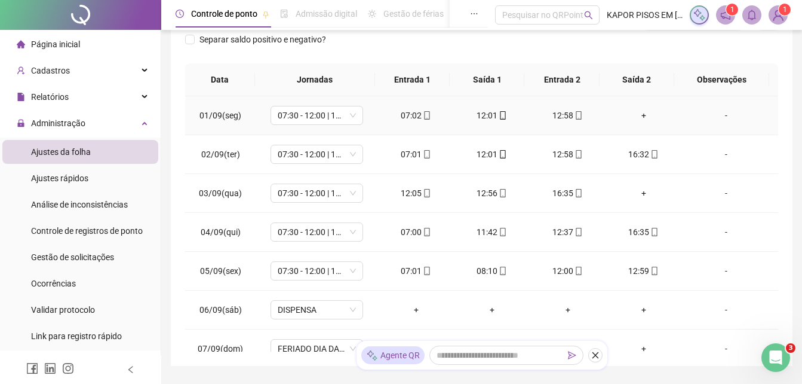
click at [643, 120] on div "+" at bounding box center [643, 115] width 57 height 13
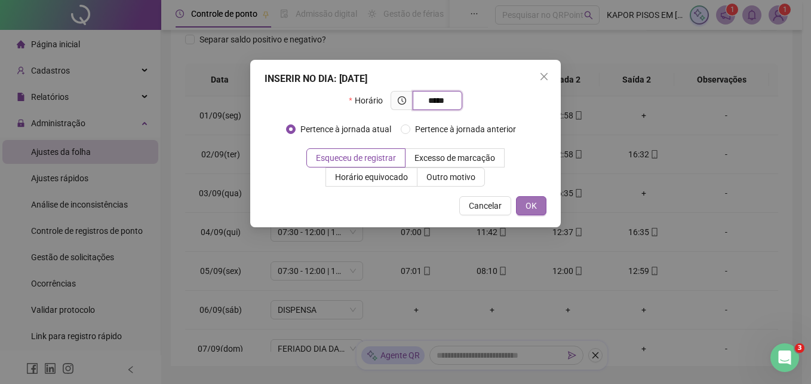
type input "*****"
click at [531, 202] on span "OK" at bounding box center [531, 205] width 11 height 13
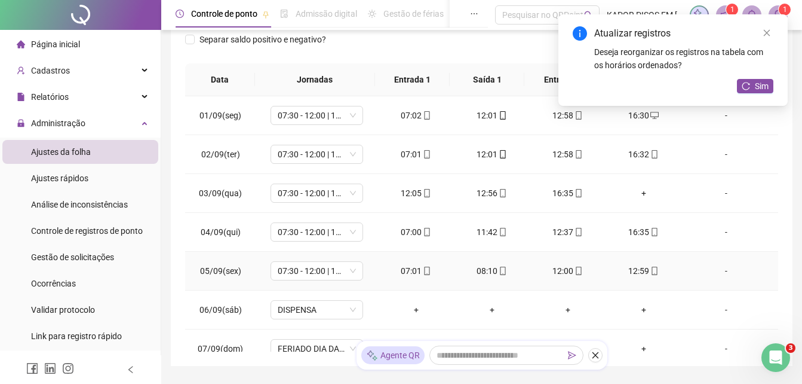
click at [480, 268] on div "08:10" at bounding box center [492, 270] width 57 height 13
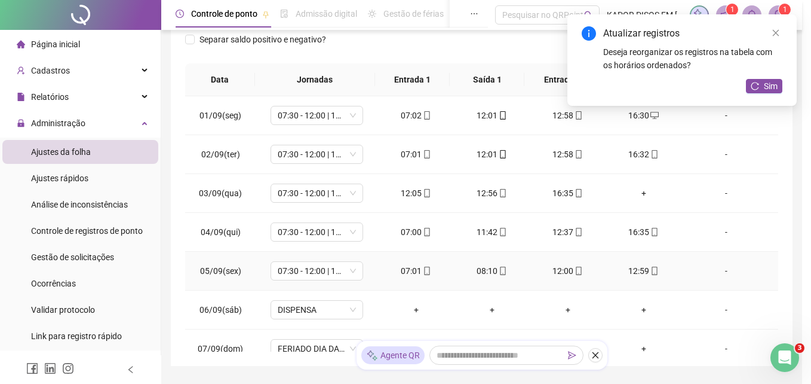
type input "**********"
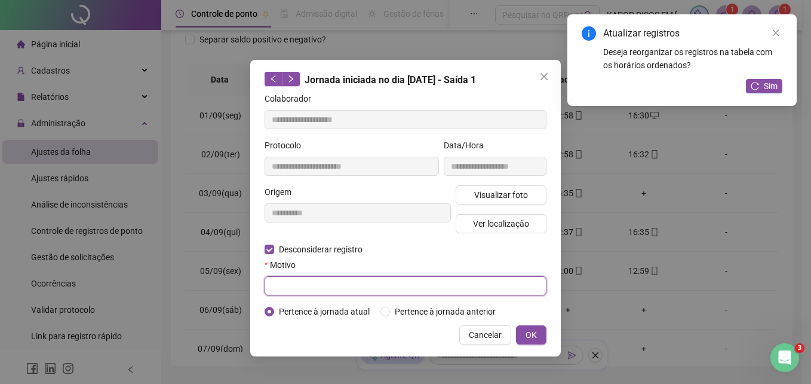
click at [392, 284] on input "text" at bounding box center [406, 285] width 282 height 19
type input "*"
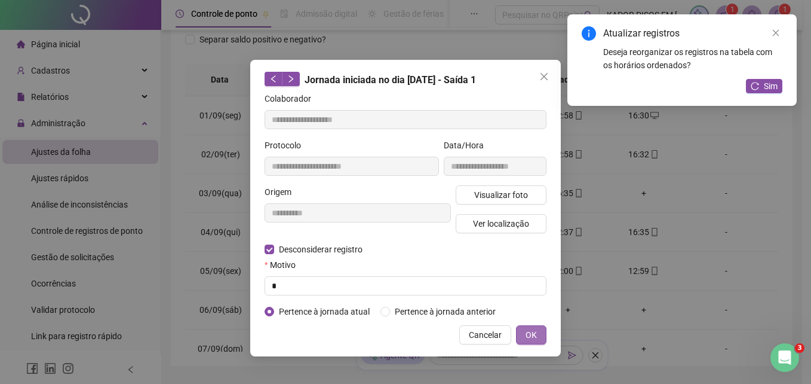
click at [542, 333] on button "OK" at bounding box center [531, 334] width 30 height 19
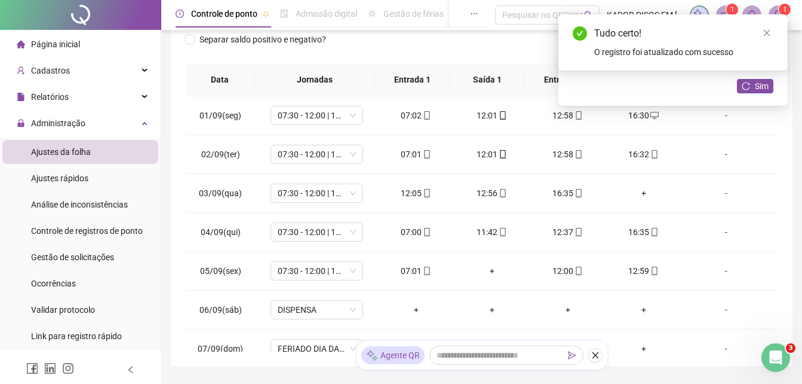
click at [766, 24] on div "Tudo certo! O registro foi atualizado com sucesso" at bounding box center [673, 42] width 229 height 56
drag, startPoint x: 766, startPoint y: 27, endPoint x: 766, endPoint y: 63, distance: 35.8
click at [766, 30] on link "Close" at bounding box center [767, 32] width 13 height 13
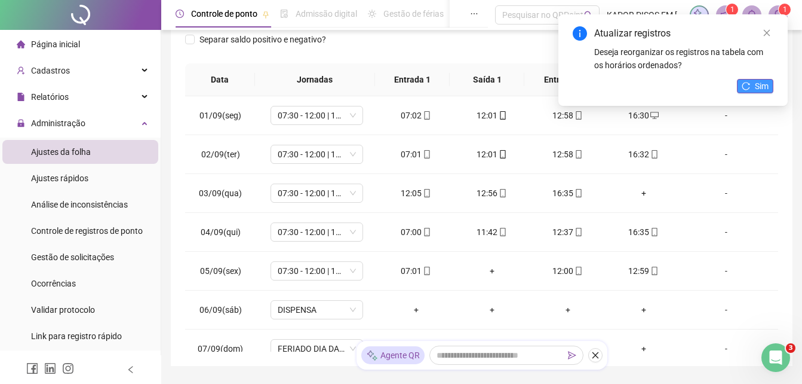
click at [755, 89] on span "Sim" at bounding box center [762, 85] width 14 height 13
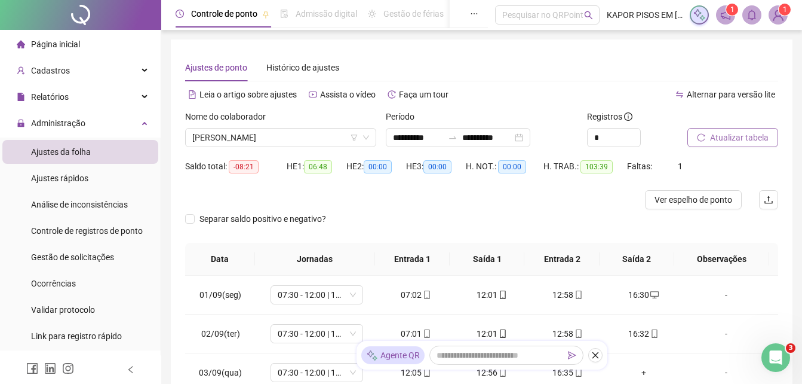
click at [714, 129] on button "Atualizar tabela" at bounding box center [733, 137] width 91 height 19
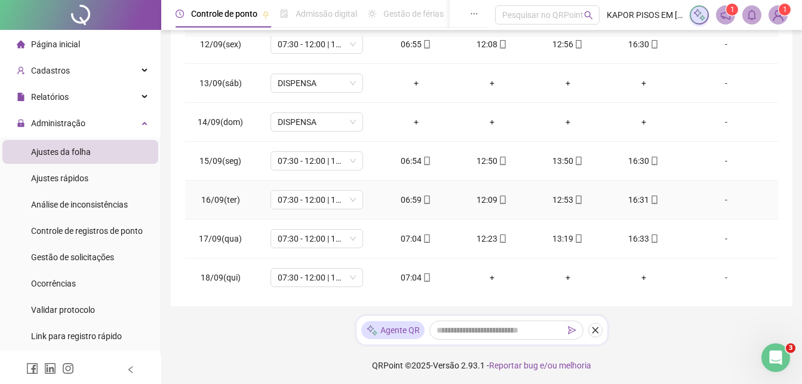
scroll to position [444, 0]
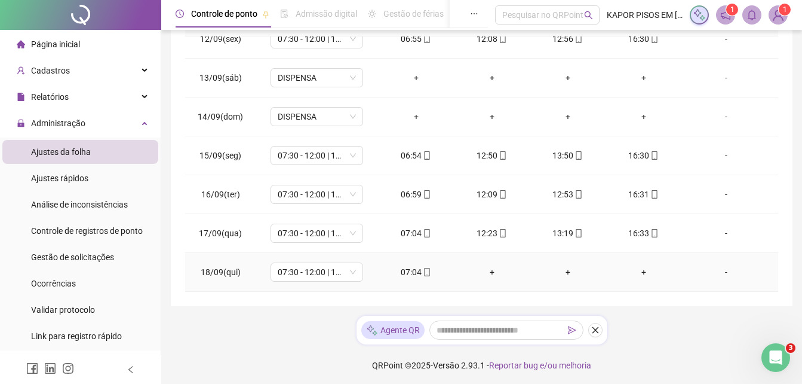
click at [489, 269] on div "+" at bounding box center [492, 271] width 57 height 13
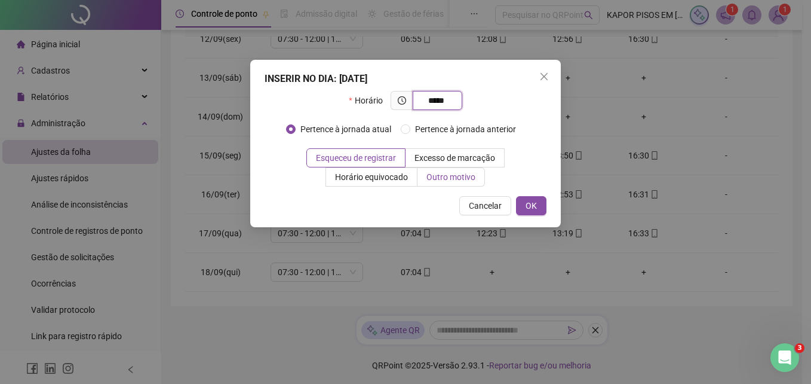
type input "*****"
click at [428, 179] on span "Outro motivo" at bounding box center [451, 177] width 49 height 10
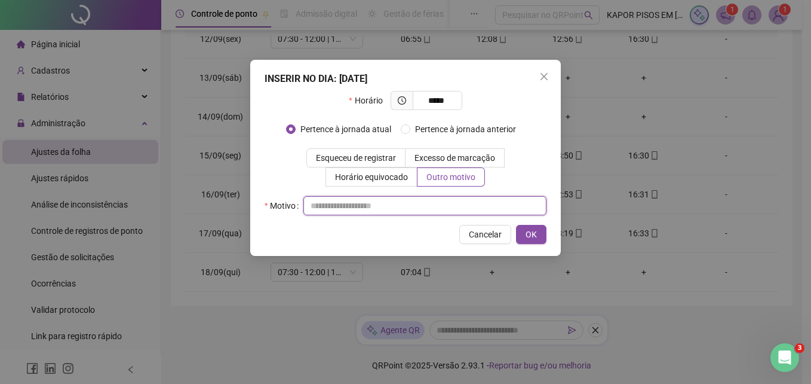
click at [381, 205] on input "text" at bounding box center [425, 205] width 243 height 19
type input "*"
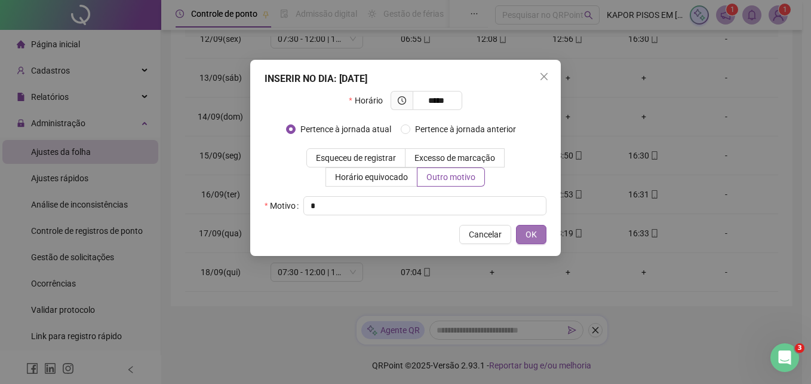
click at [530, 229] on span "OK" at bounding box center [531, 234] width 11 height 13
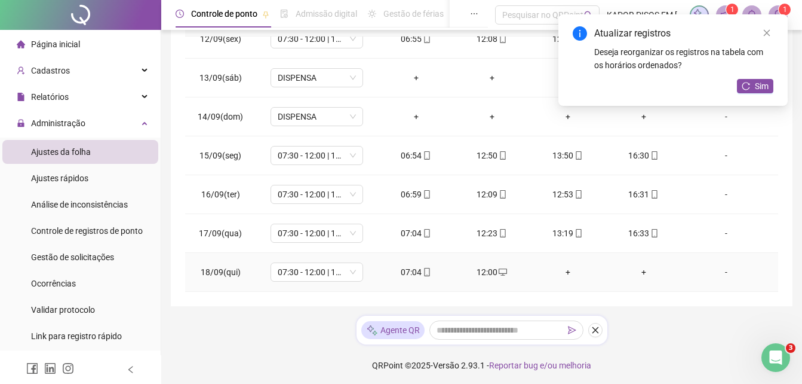
click at [559, 268] on div "+" at bounding box center [568, 271] width 57 height 13
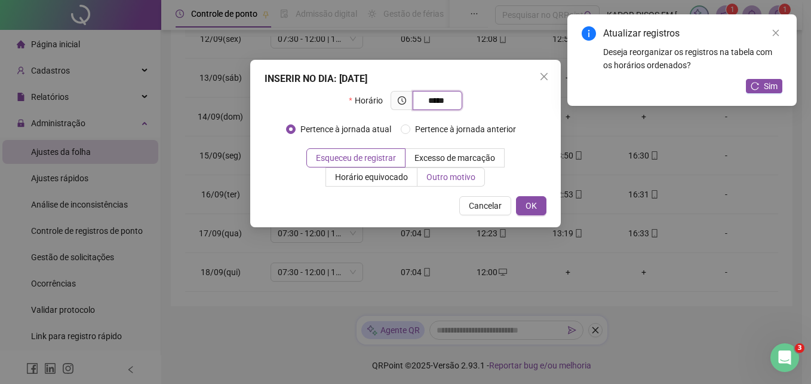
type input "*****"
click at [469, 175] on span "Outro motivo" at bounding box center [451, 177] width 49 height 10
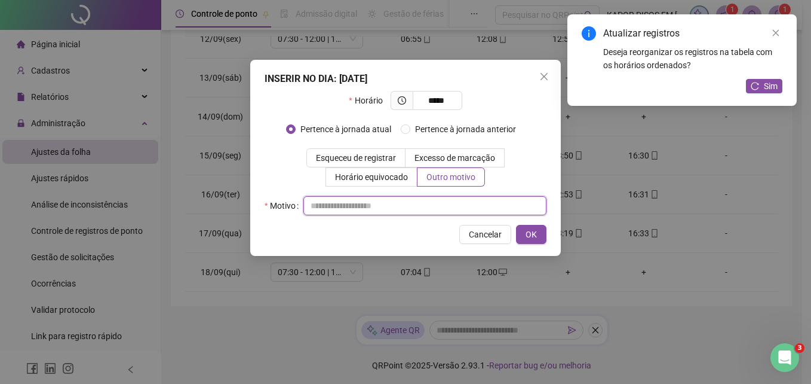
click at [373, 198] on input "text" at bounding box center [425, 205] width 243 height 19
type input "*"
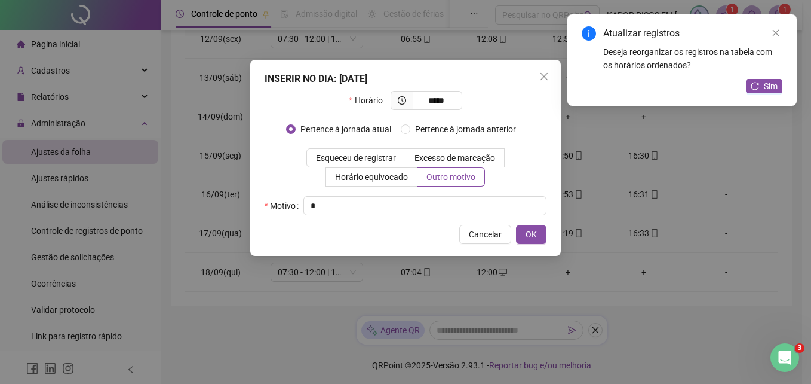
click at [529, 230] on span "OK" at bounding box center [531, 234] width 11 height 13
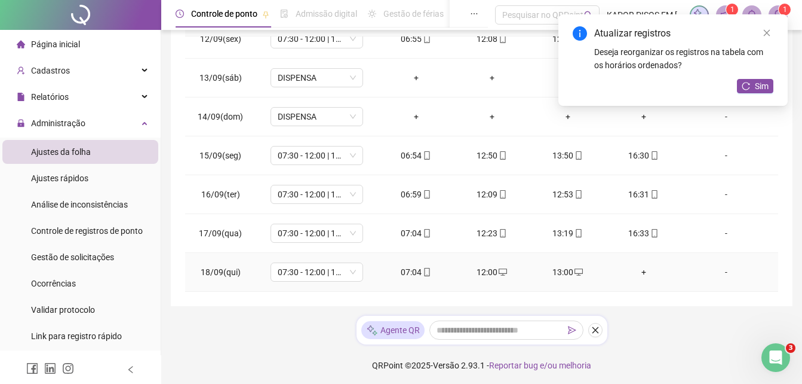
click at [633, 272] on div "+" at bounding box center [643, 271] width 57 height 13
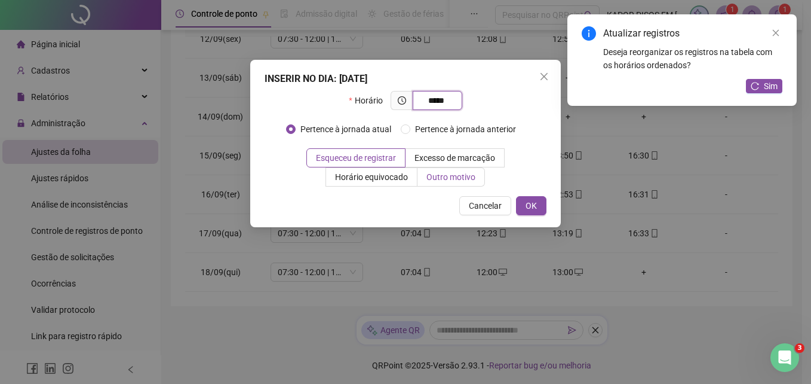
type input "*****"
click at [447, 176] on span "Outro motivo" at bounding box center [451, 177] width 49 height 10
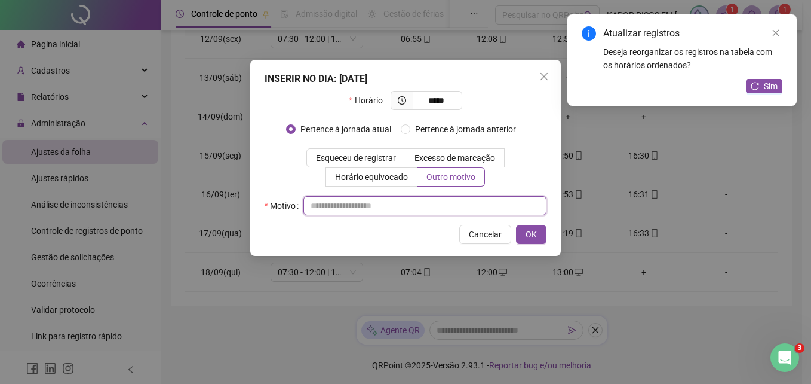
click at [378, 209] on input "text" at bounding box center [425, 205] width 243 height 19
type input "*"
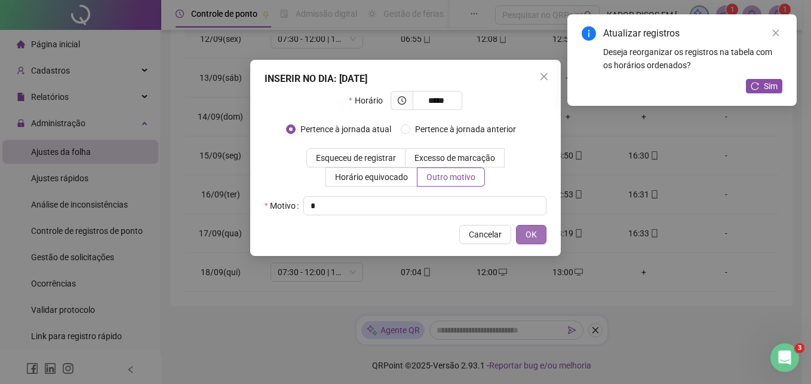
click at [531, 237] on span "OK" at bounding box center [531, 234] width 11 height 13
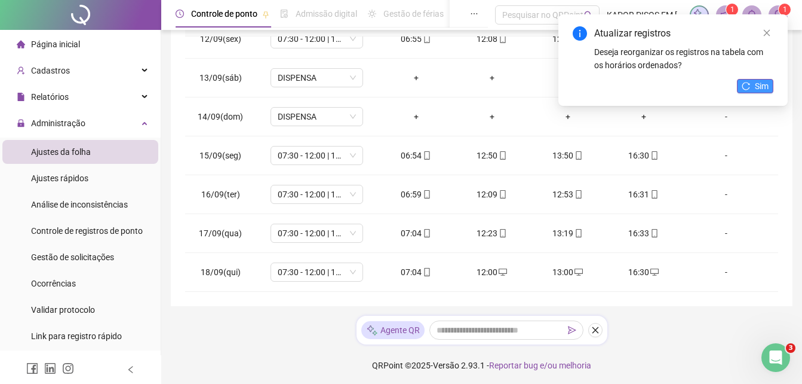
click at [759, 86] on span "Sim" at bounding box center [762, 85] width 14 height 13
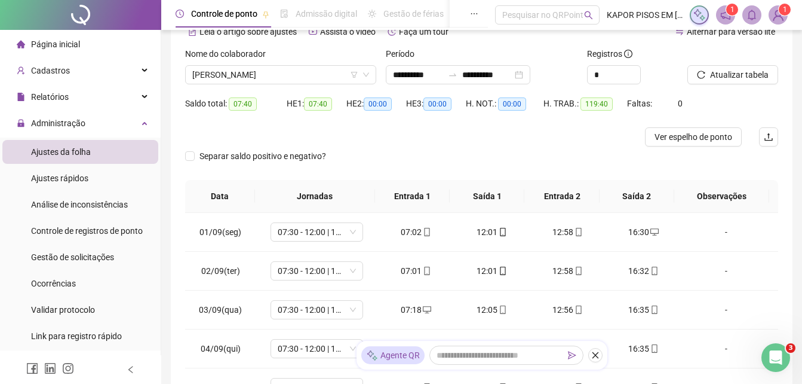
scroll to position [0, 0]
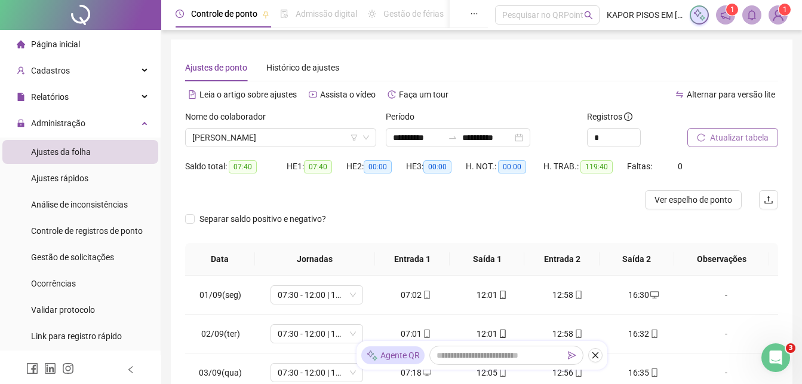
click at [716, 134] on span "Atualizar tabela" at bounding box center [739, 137] width 59 height 13
click at [370, 138] on div "[PERSON_NAME]" at bounding box center [280, 137] width 191 height 19
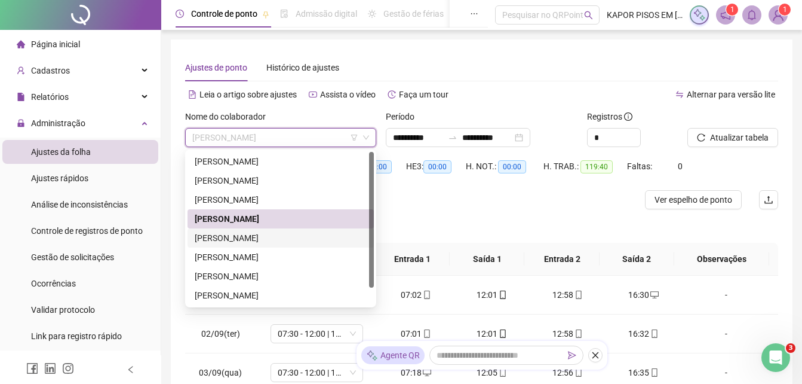
click at [266, 234] on div "[PERSON_NAME]" at bounding box center [281, 237] width 172 height 13
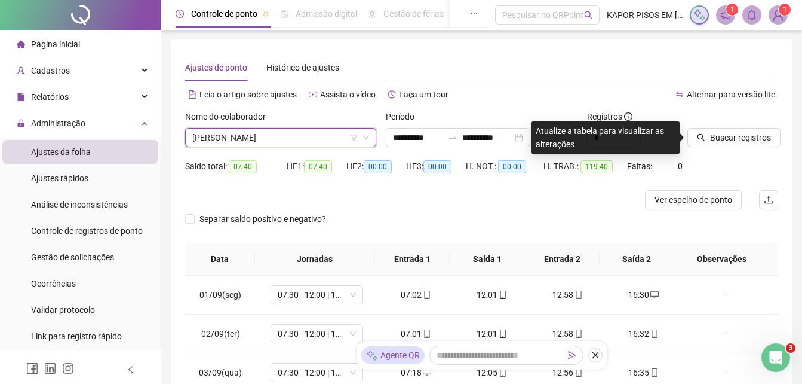
click at [717, 121] on div at bounding box center [718, 119] width 61 height 18
click at [718, 135] on span "Buscar registros" at bounding box center [740, 137] width 61 height 13
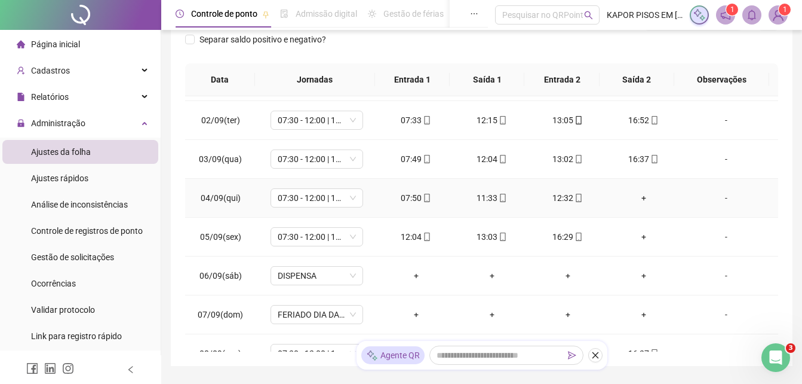
scroll to position [60, 0]
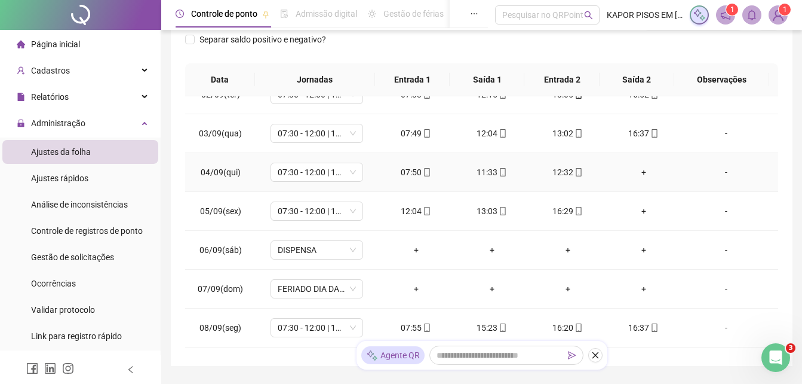
click at [632, 170] on div "+" at bounding box center [643, 171] width 57 height 13
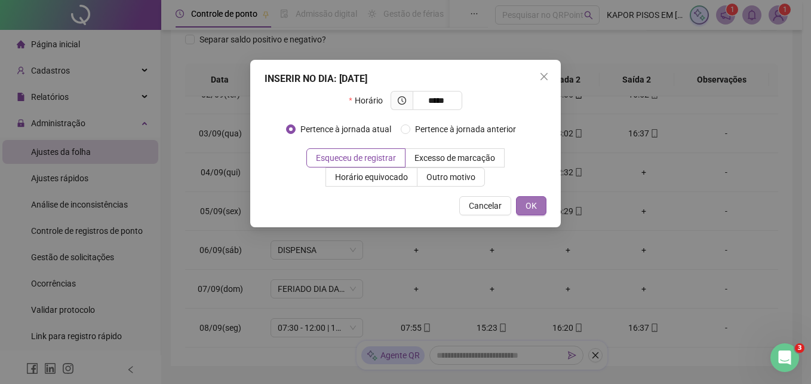
type input "*****"
click at [528, 206] on span "OK" at bounding box center [531, 205] width 11 height 13
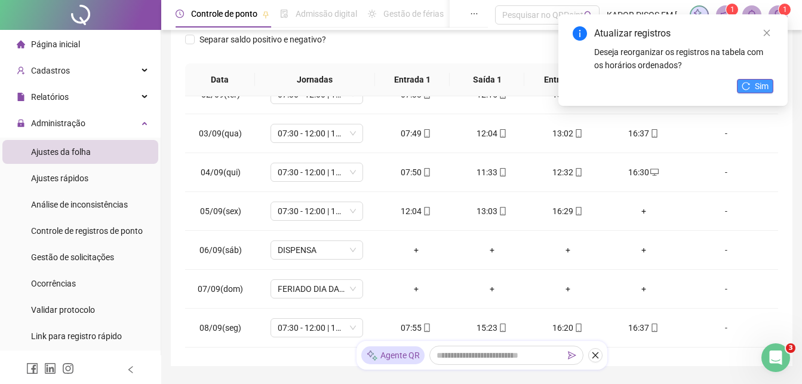
click at [743, 85] on icon "reload" at bounding box center [746, 86] width 8 height 8
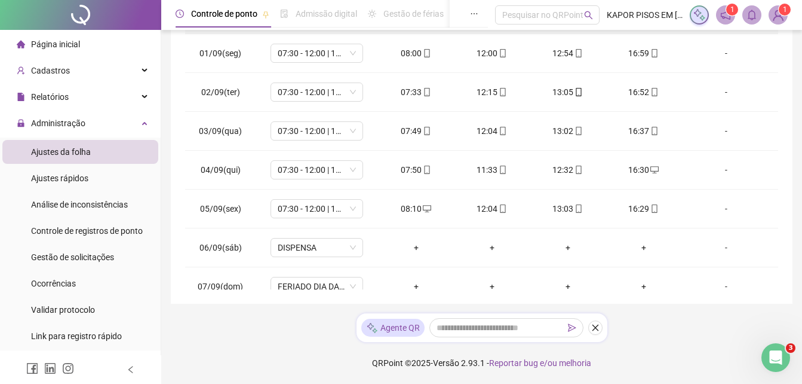
scroll to position [62, 0]
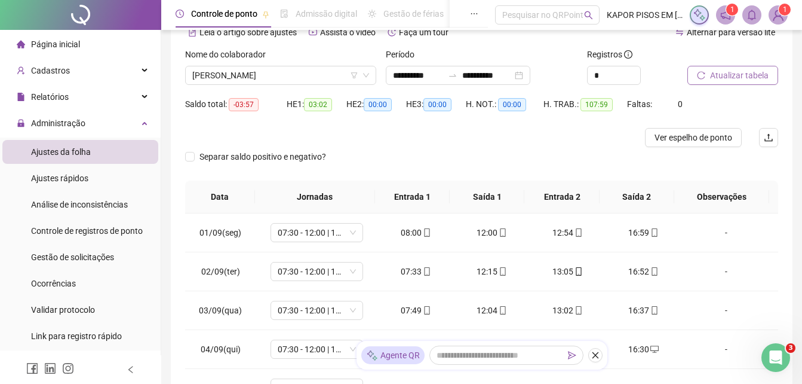
click at [728, 79] on span "Atualizar tabela" at bounding box center [739, 75] width 59 height 13
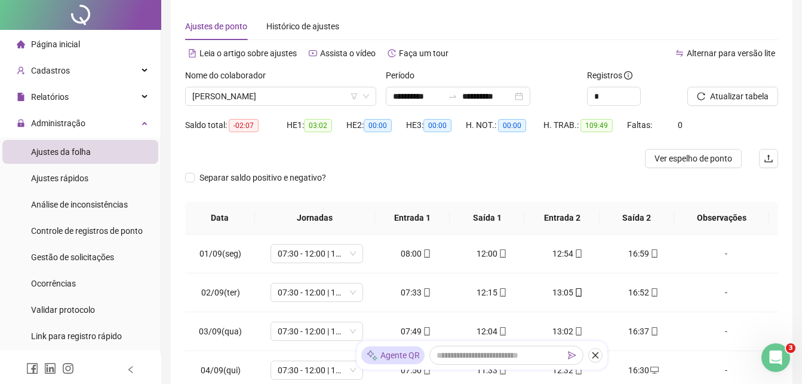
scroll to position [0, 0]
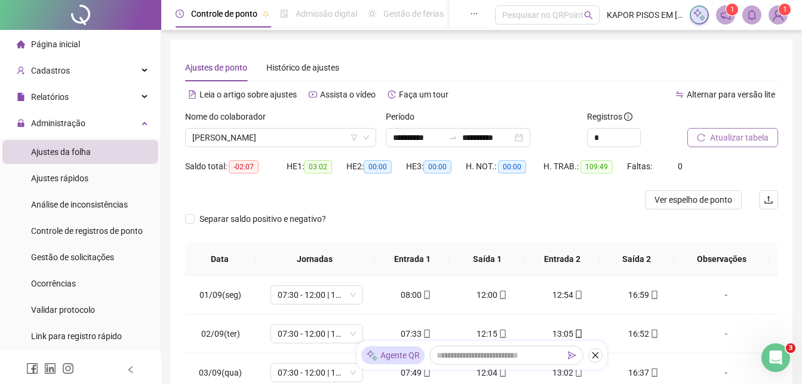
click at [733, 139] on span "Atualizar tabela" at bounding box center [739, 137] width 59 height 13
click at [338, 128] on span "[PERSON_NAME]" at bounding box center [280, 137] width 177 height 18
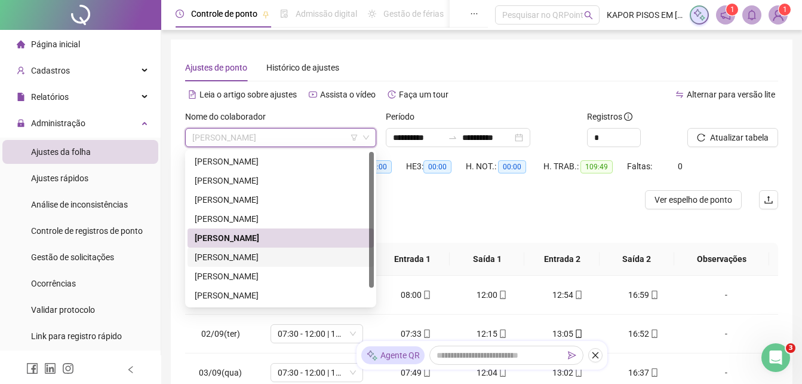
click at [243, 258] on div "[PERSON_NAME]" at bounding box center [281, 256] width 172 height 13
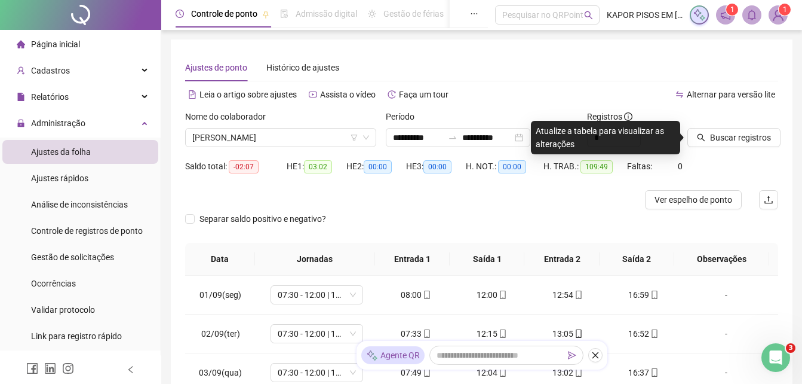
click at [722, 124] on div at bounding box center [718, 119] width 61 height 18
click at [723, 135] on span "Buscar registros" at bounding box center [740, 137] width 61 height 13
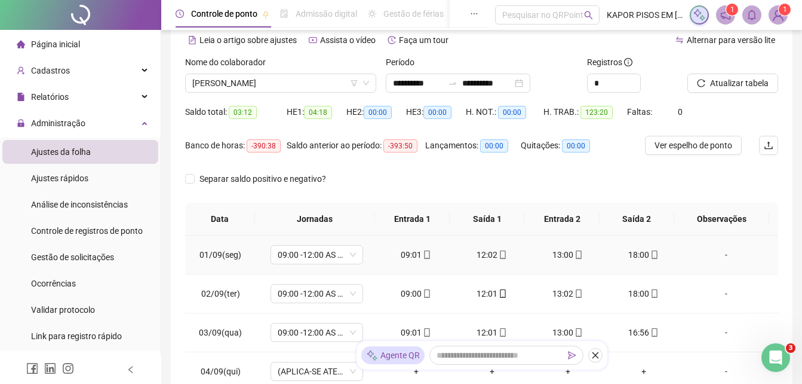
scroll to position [17, 0]
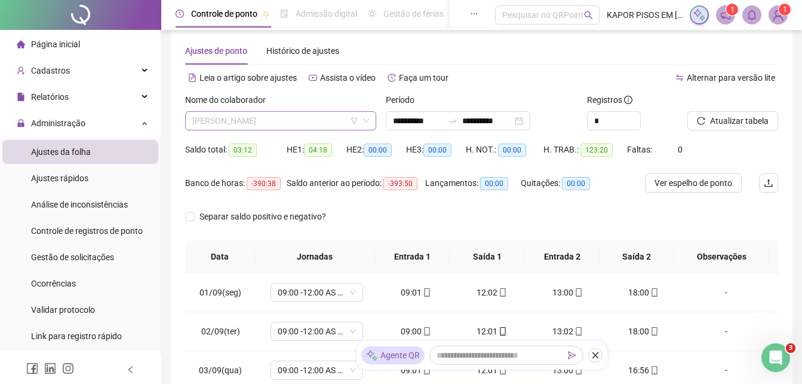
click at [361, 124] on span "[PERSON_NAME]" at bounding box center [280, 121] width 177 height 18
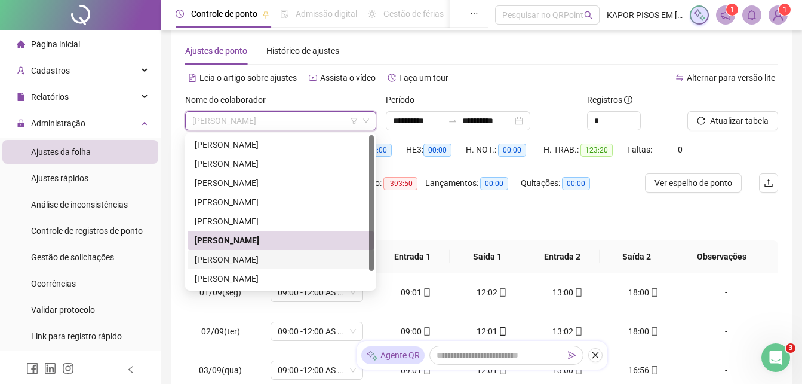
click at [252, 257] on div "[PERSON_NAME]" at bounding box center [281, 259] width 172 height 13
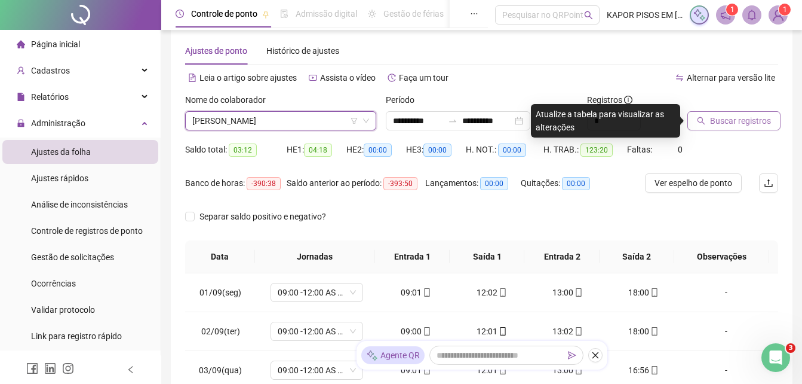
click at [722, 115] on span "Buscar registros" at bounding box center [740, 120] width 61 height 13
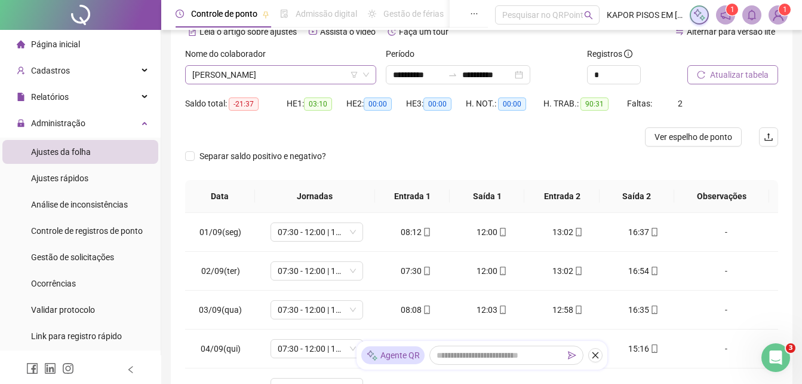
scroll to position [62, 0]
click at [341, 72] on span "[PERSON_NAME]" at bounding box center [280, 75] width 177 height 18
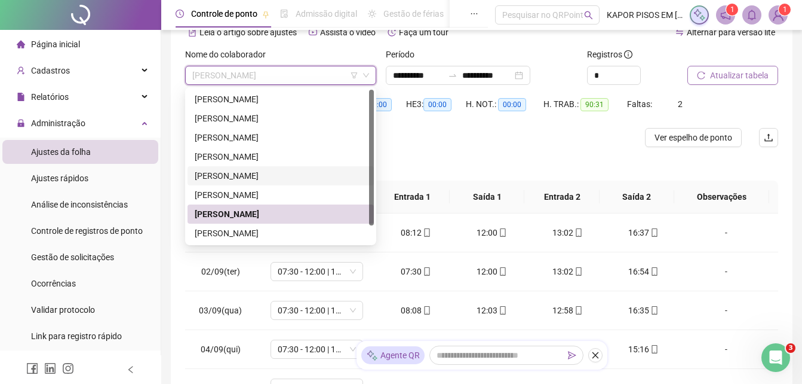
click at [261, 174] on div "[PERSON_NAME]" at bounding box center [281, 175] width 172 height 13
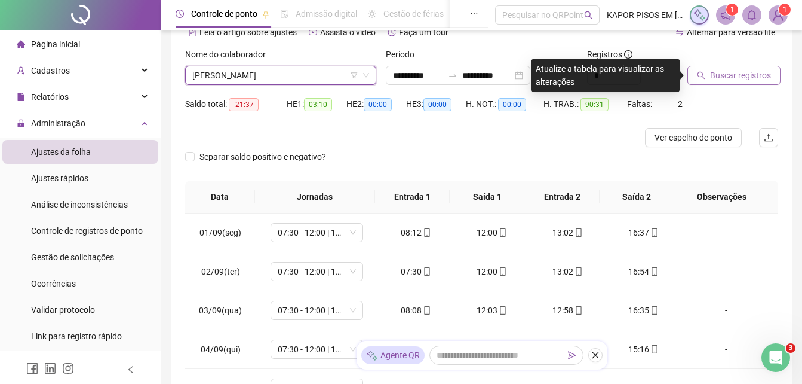
click at [709, 71] on button "Buscar registros" at bounding box center [734, 75] width 93 height 19
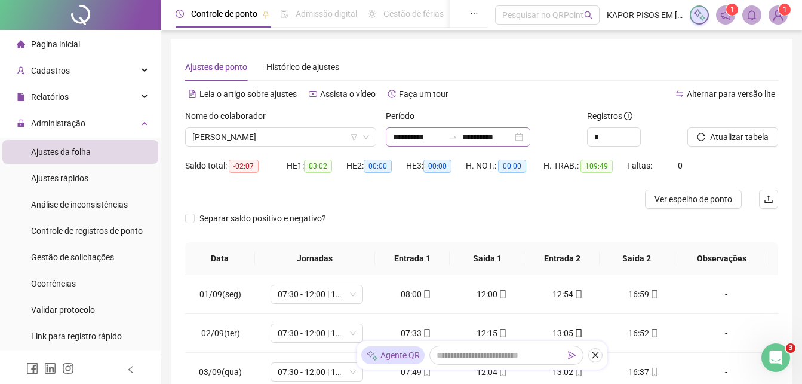
scroll to position [0, 0]
click at [368, 134] on icon "down" at bounding box center [366, 137] width 7 height 7
click at [367, 140] on icon "down" at bounding box center [366, 137] width 7 height 7
click at [369, 136] on icon "down" at bounding box center [366, 138] width 6 height 4
click at [308, 125] on div "Nome do colaborador" at bounding box center [280, 119] width 191 height 18
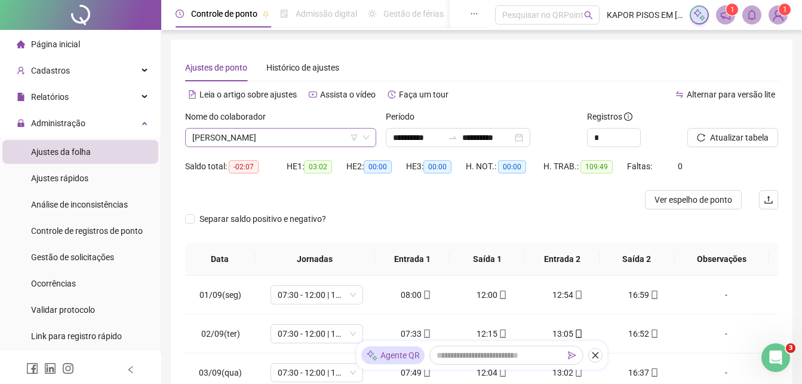
click at [317, 134] on span "[PERSON_NAME]" at bounding box center [280, 137] width 177 height 18
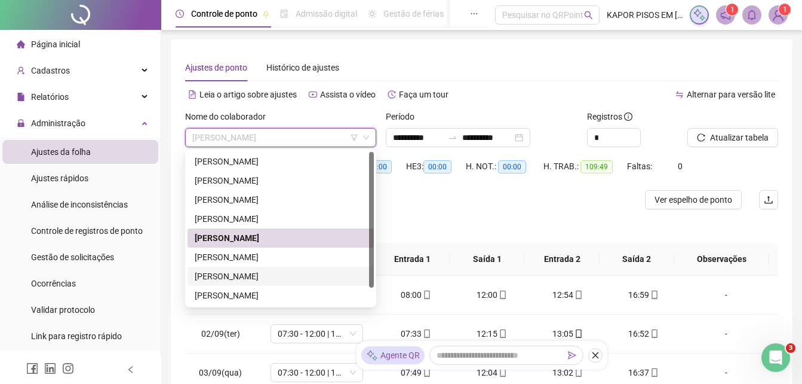
click at [267, 275] on div "[PERSON_NAME]" at bounding box center [281, 275] width 172 height 13
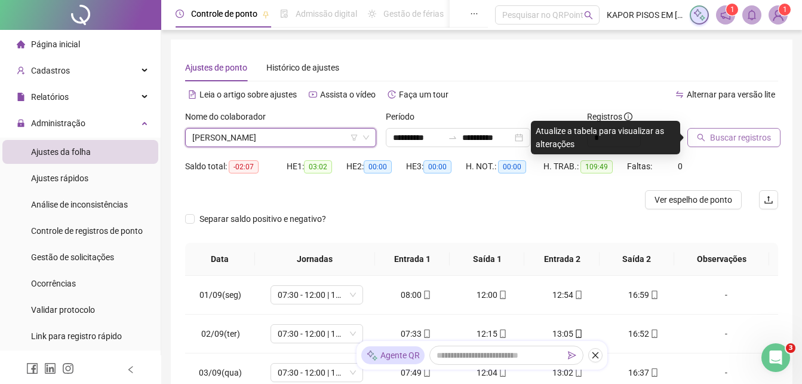
click at [733, 137] on span "Buscar registros" at bounding box center [740, 137] width 61 height 13
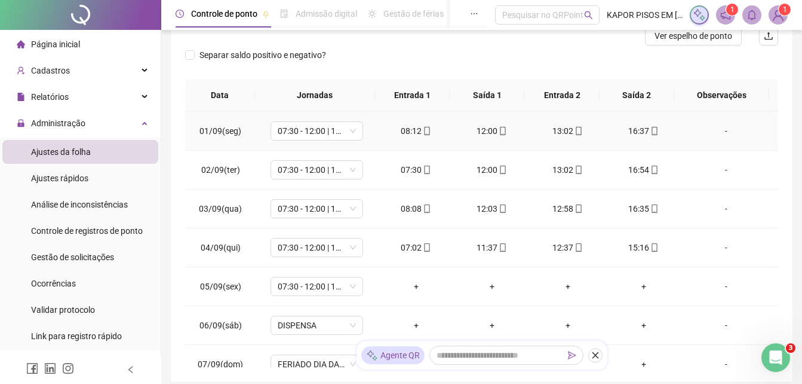
scroll to position [179, 0]
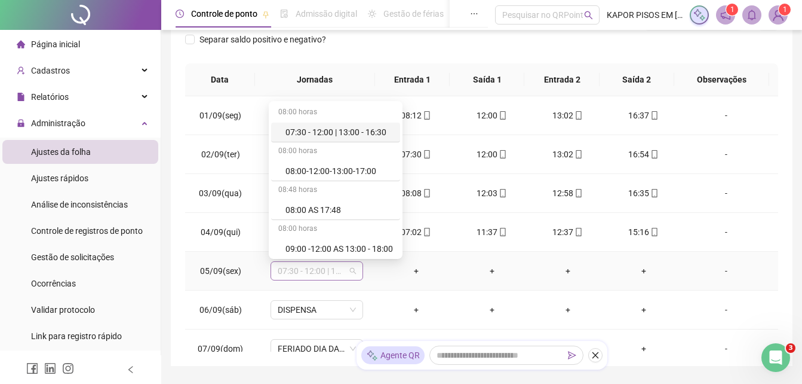
click at [354, 272] on span "07:30 - 12:00 | 13:00 - 16:30" at bounding box center [317, 271] width 78 height 18
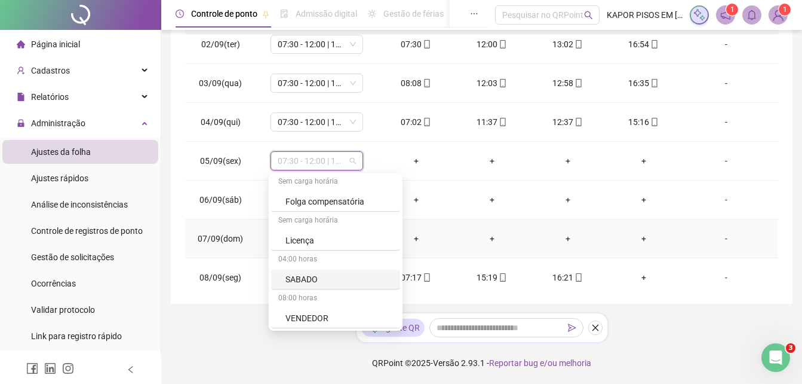
scroll to position [60, 0]
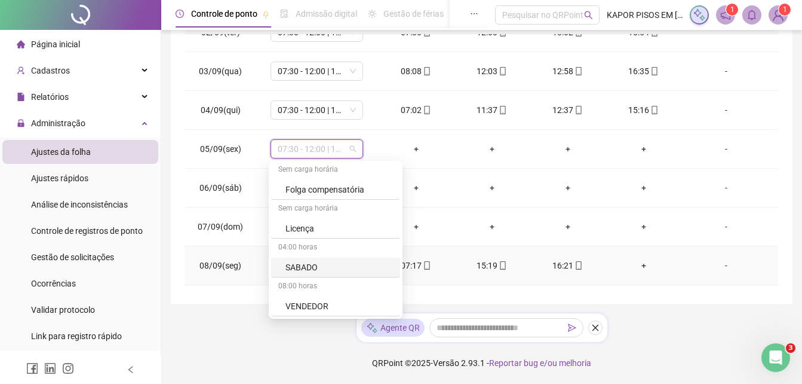
click at [639, 256] on td "+" at bounding box center [644, 265] width 76 height 39
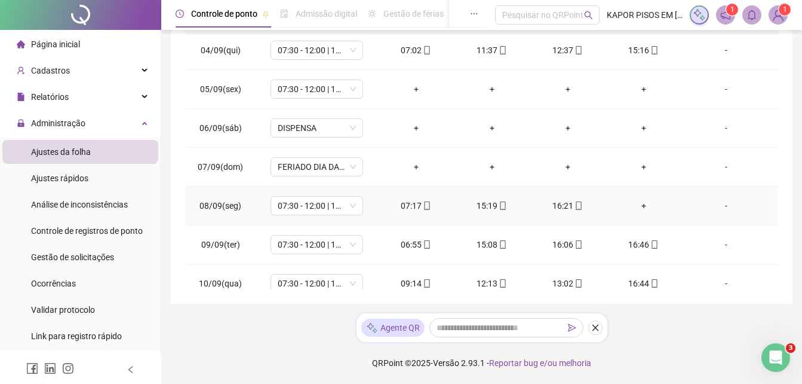
scroll to position [179, 0]
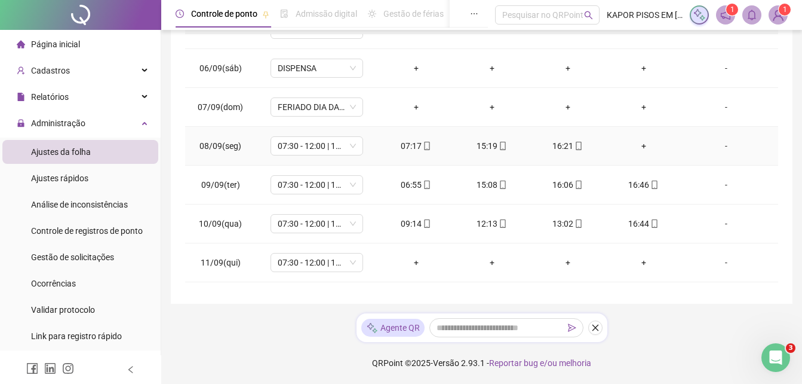
click at [635, 146] on div "+" at bounding box center [643, 145] width 57 height 13
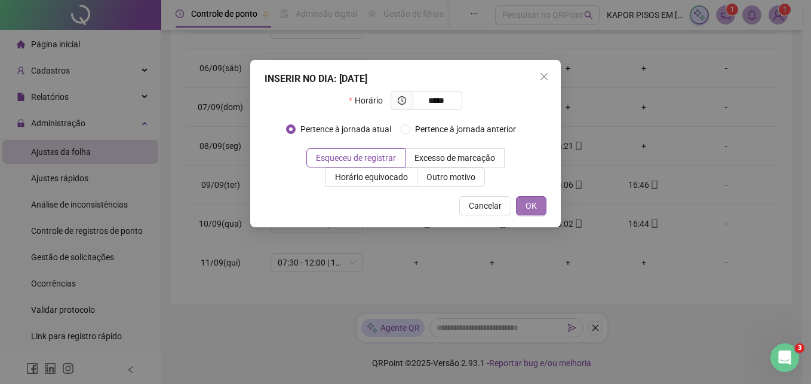
type input "*****"
click at [528, 209] on span "OK" at bounding box center [531, 205] width 11 height 13
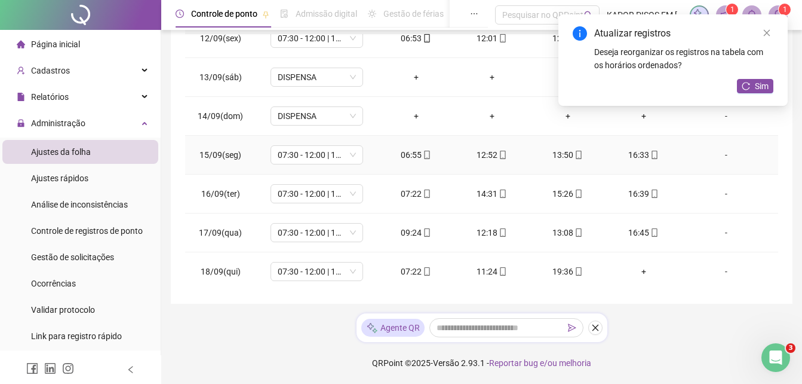
scroll to position [444, 0]
click at [748, 85] on icon "reload" at bounding box center [746, 86] width 8 height 8
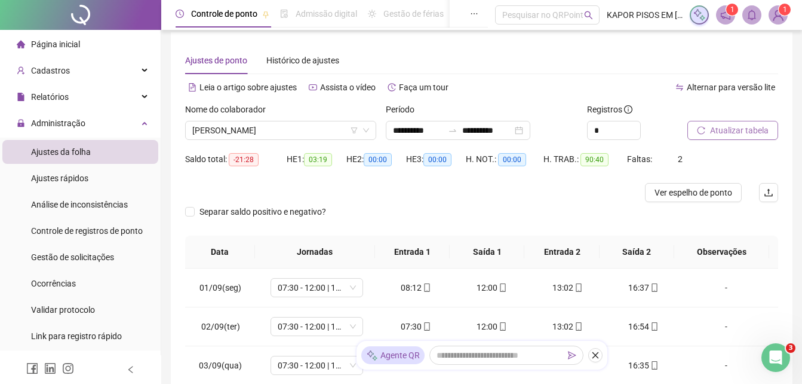
scroll to position [0, 0]
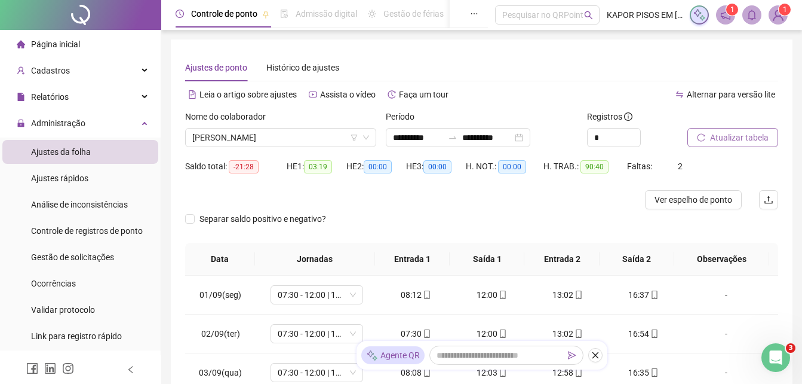
click at [709, 131] on button "Atualizar tabela" at bounding box center [733, 137] width 91 height 19
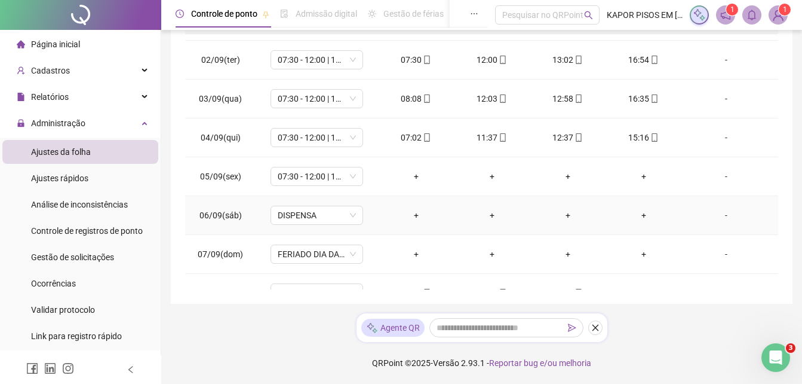
scroll to position [60, 0]
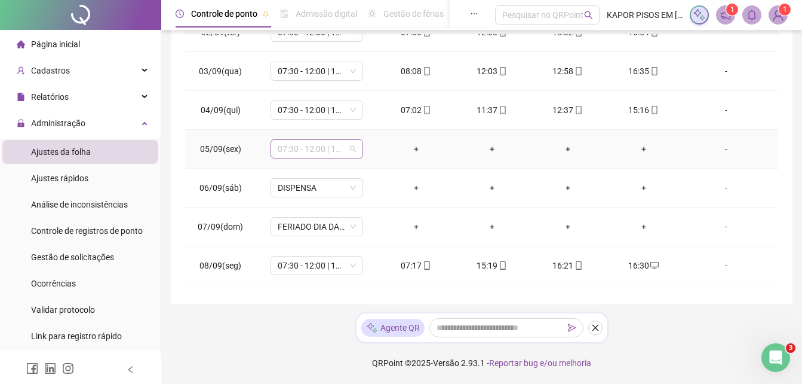
click at [354, 145] on div "07:30 - 12:00 | 13:00 - 16:30" at bounding box center [317, 148] width 93 height 19
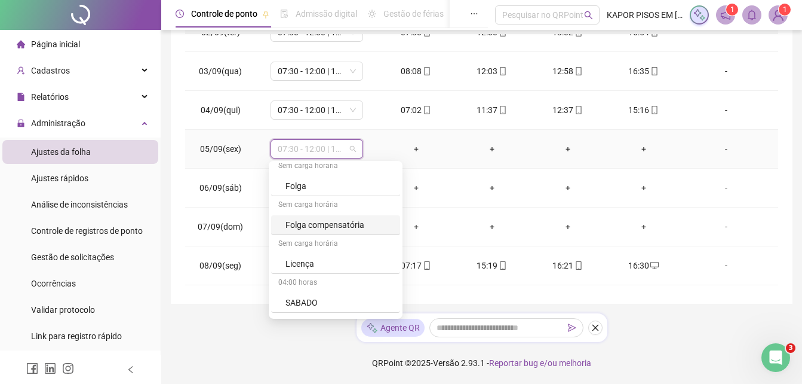
scroll to position [274, 0]
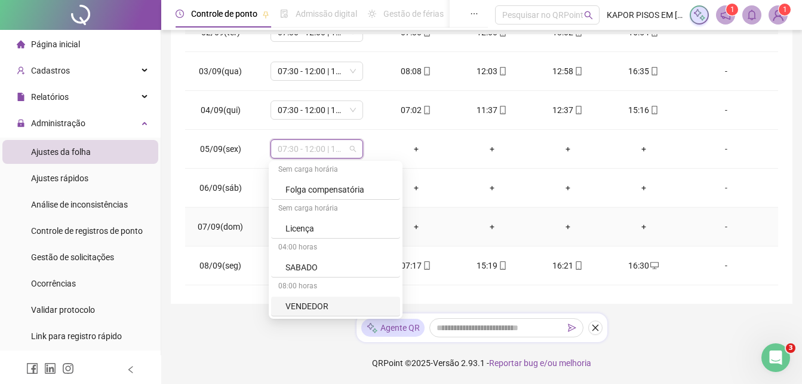
click at [471, 222] on div "+" at bounding box center [492, 226] width 57 height 13
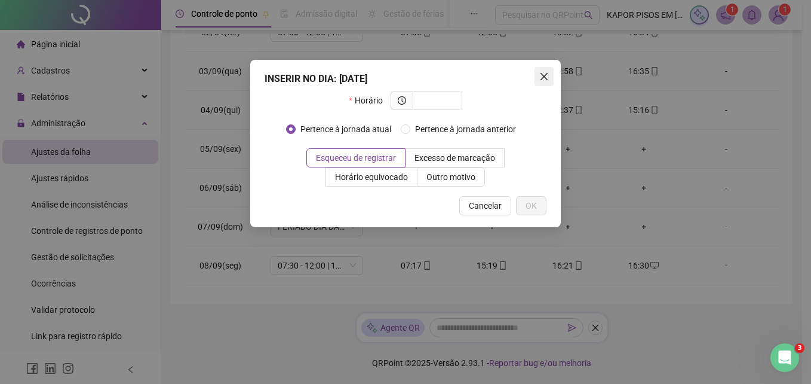
click at [553, 73] on span "Close" at bounding box center [544, 77] width 19 height 10
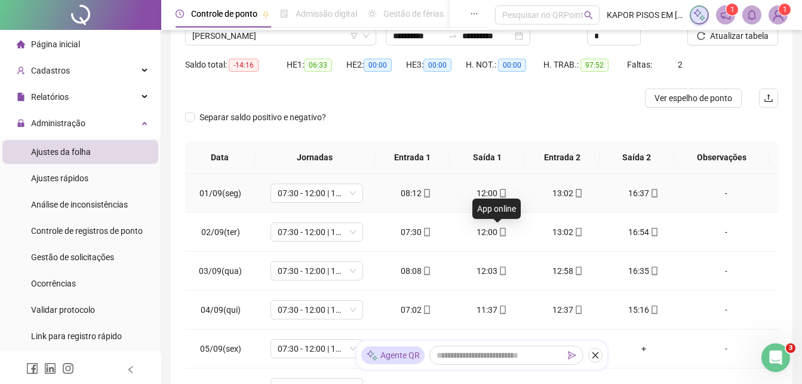
scroll to position [0, 0]
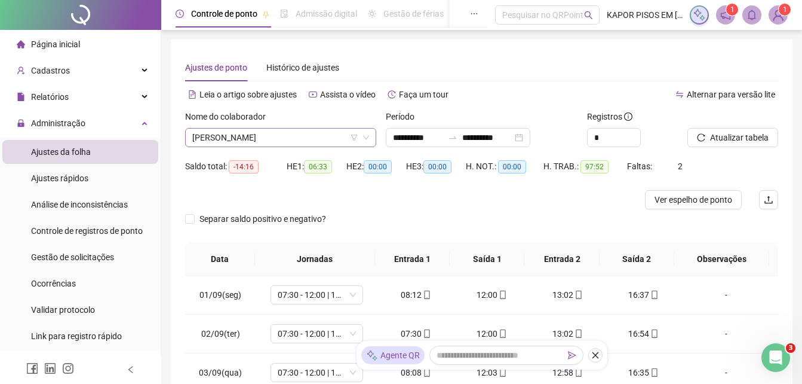
click at [336, 135] on span "[PERSON_NAME]" at bounding box center [280, 137] width 177 height 18
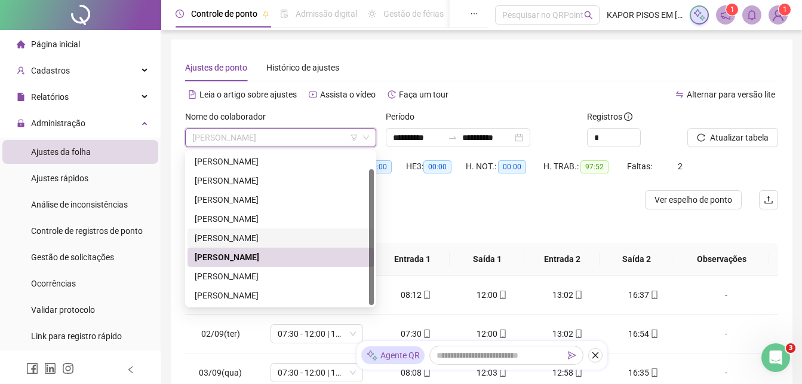
scroll to position [60, 0]
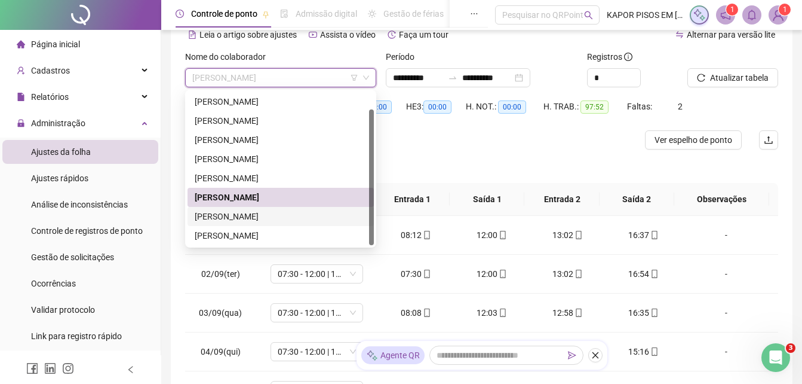
click at [272, 215] on div "[PERSON_NAME]" at bounding box center [281, 216] width 172 height 13
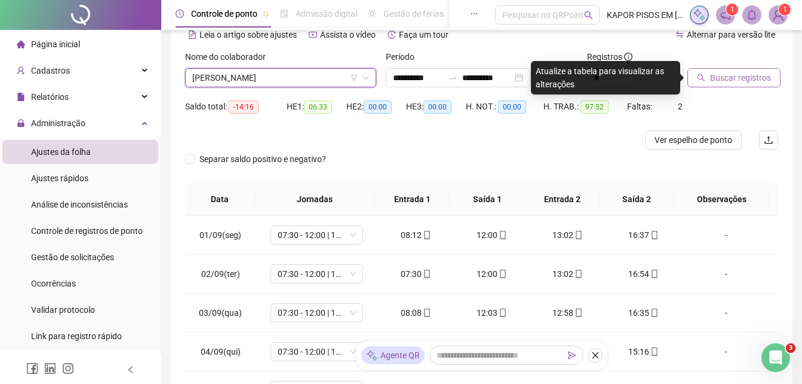
click at [694, 72] on button "Buscar registros" at bounding box center [734, 77] width 93 height 19
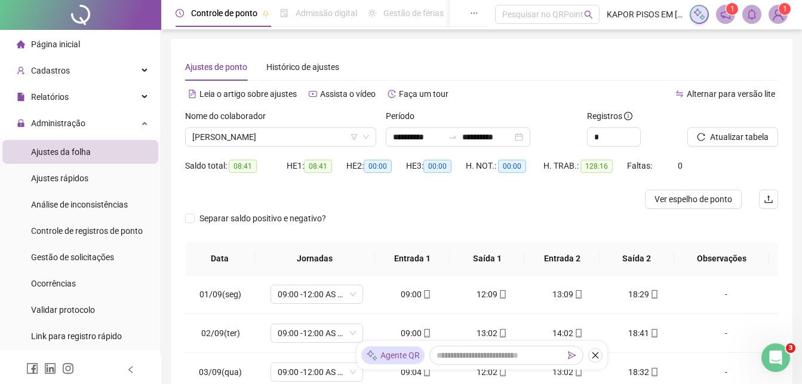
scroll to position [0, 0]
click at [304, 134] on span "[PERSON_NAME]" at bounding box center [280, 137] width 177 height 18
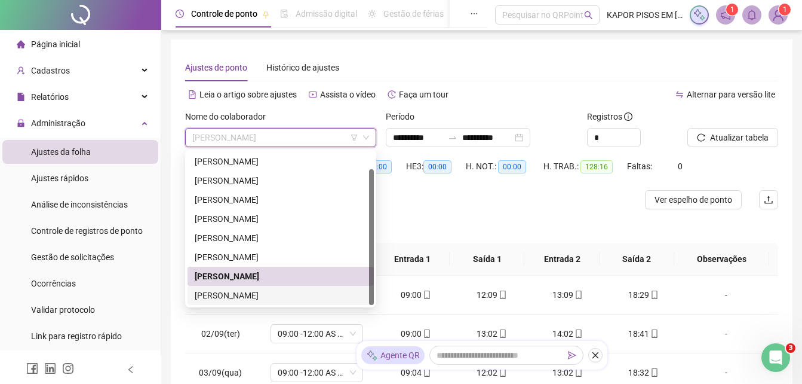
click at [262, 287] on div "[PERSON_NAME]" at bounding box center [281, 295] width 186 height 19
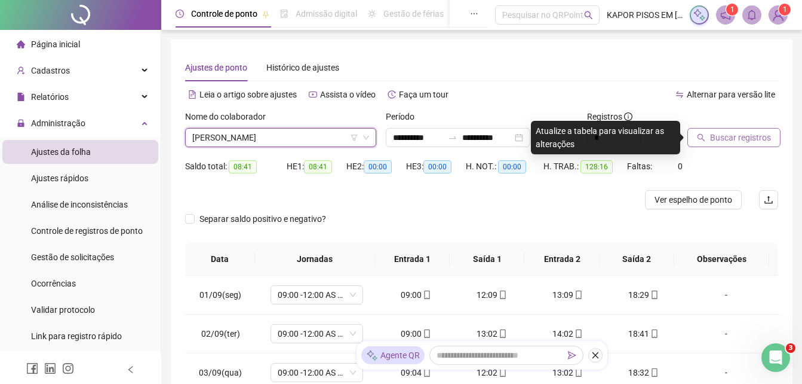
click at [737, 145] on button "Buscar registros" at bounding box center [734, 137] width 93 height 19
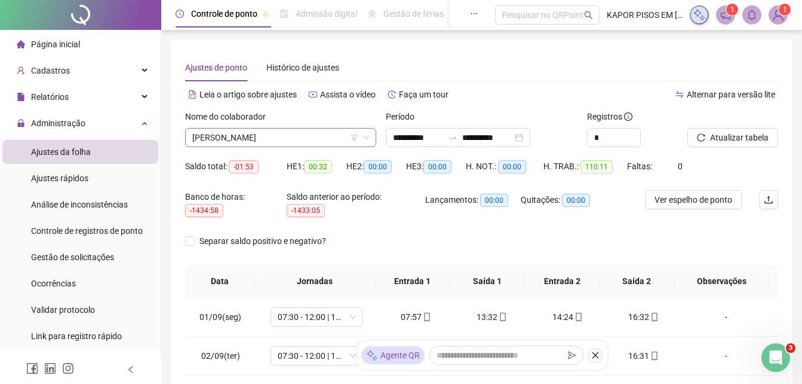
drag, startPoint x: 315, startPoint y: 137, endPoint x: 355, endPoint y: 136, distance: 40.0
click at [316, 137] on span "[PERSON_NAME]" at bounding box center [280, 137] width 177 height 18
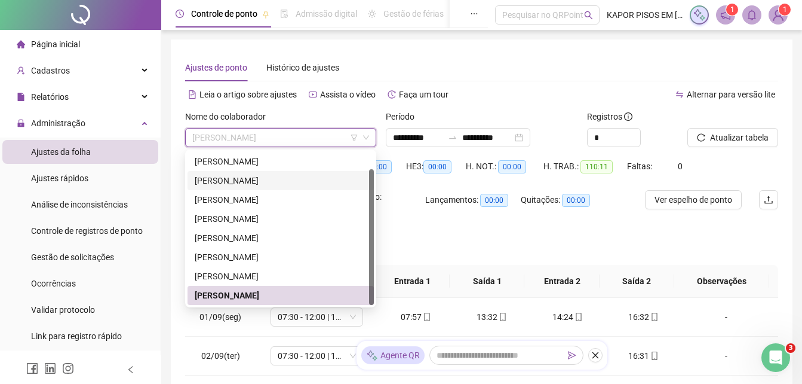
click at [272, 180] on div "[PERSON_NAME]" at bounding box center [281, 180] width 172 height 13
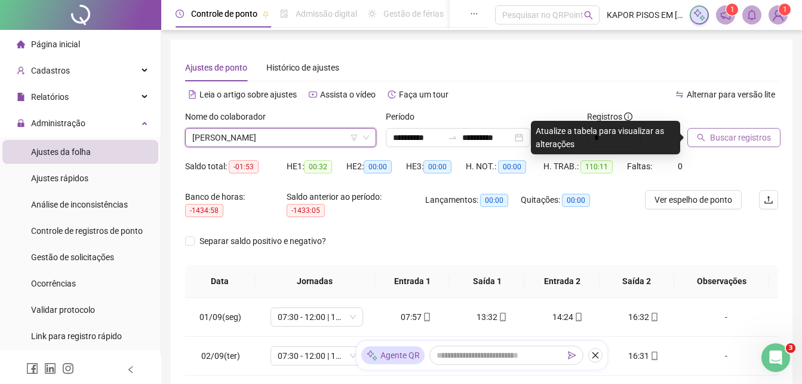
click at [728, 138] on span "Buscar registros" at bounding box center [740, 137] width 61 height 13
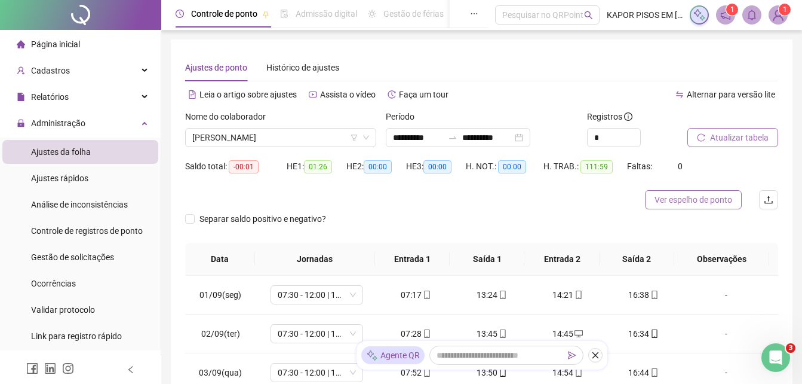
click at [730, 206] on span "Ver espelho de ponto" at bounding box center [694, 199] width 78 height 13
click at [485, 143] on input "**********" at bounding box center [487, 137] width 50 height 13
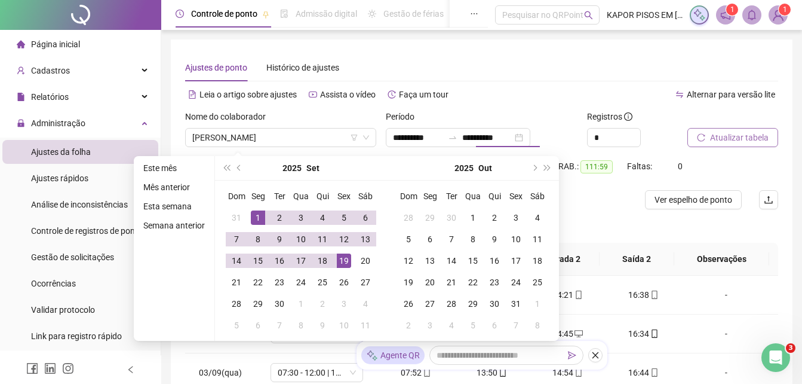
click at [729, 137] on span "Atualizar tabela" at bounding box center [739, 137] width 59 height 13
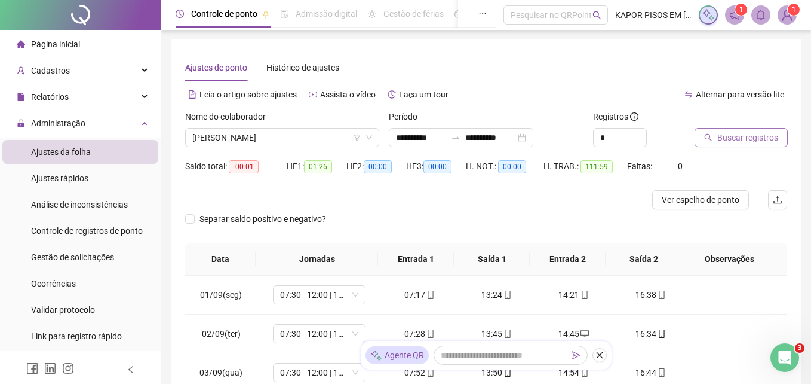
type input "**********"
